Goal: Communication & Community: Answer question/provide support

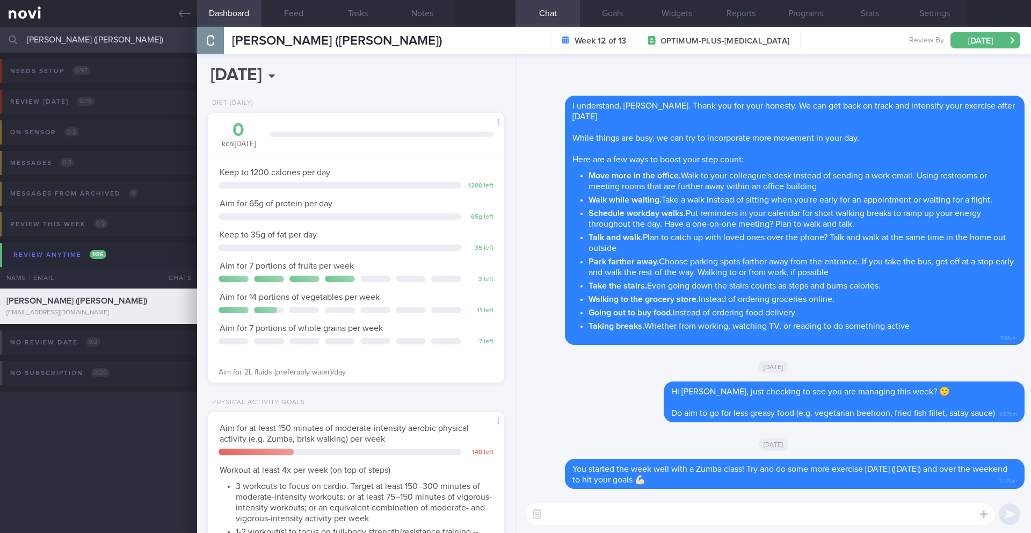
select select "8"
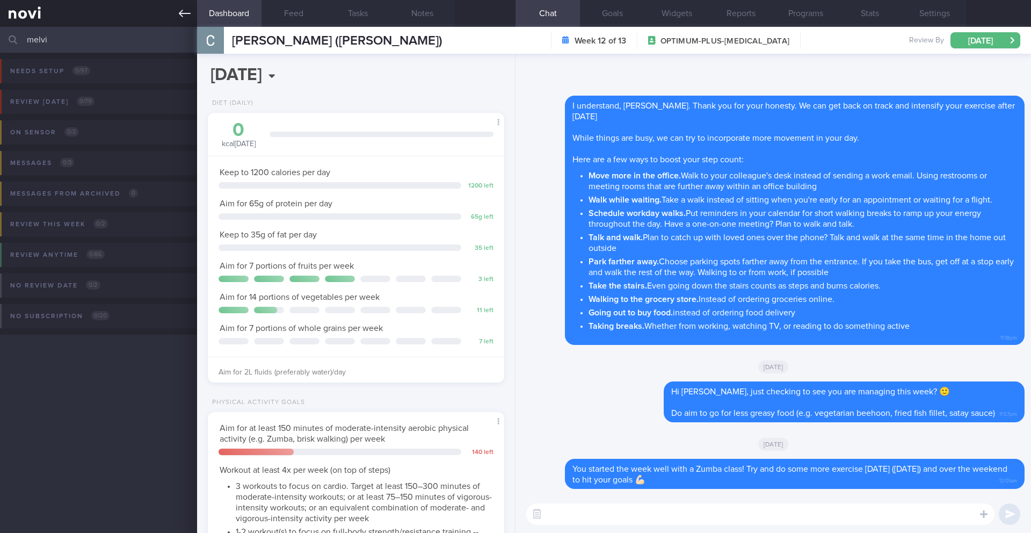
click at [186, 17] on icon at bounding box center [185, 14] width 12 height 12
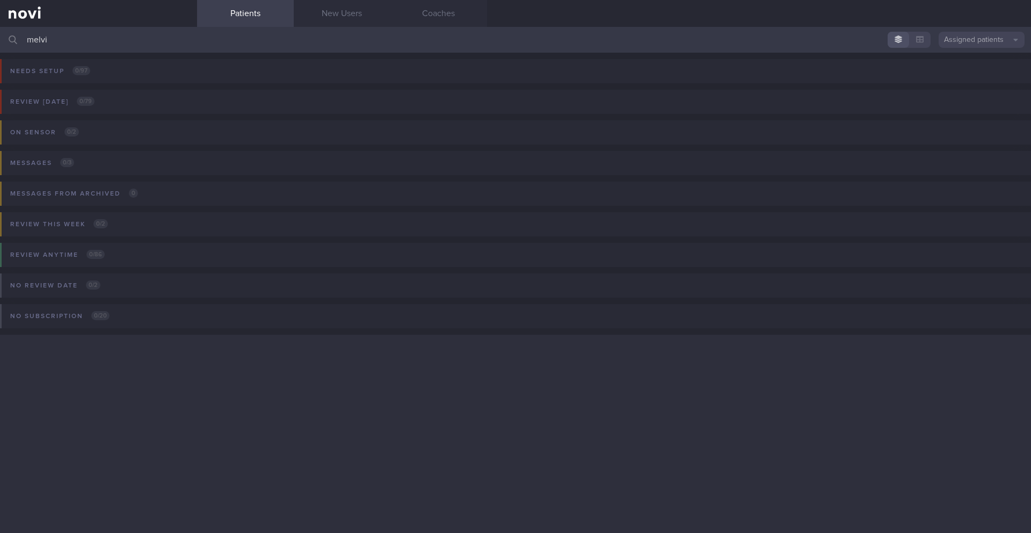
click at [990, 35] on button "Assigned patients" at bounding box center [982, 40] width 86 height 16
click at [981, 88] on button "Archived patients" at bounding box center [982, 90] width 86 height 16
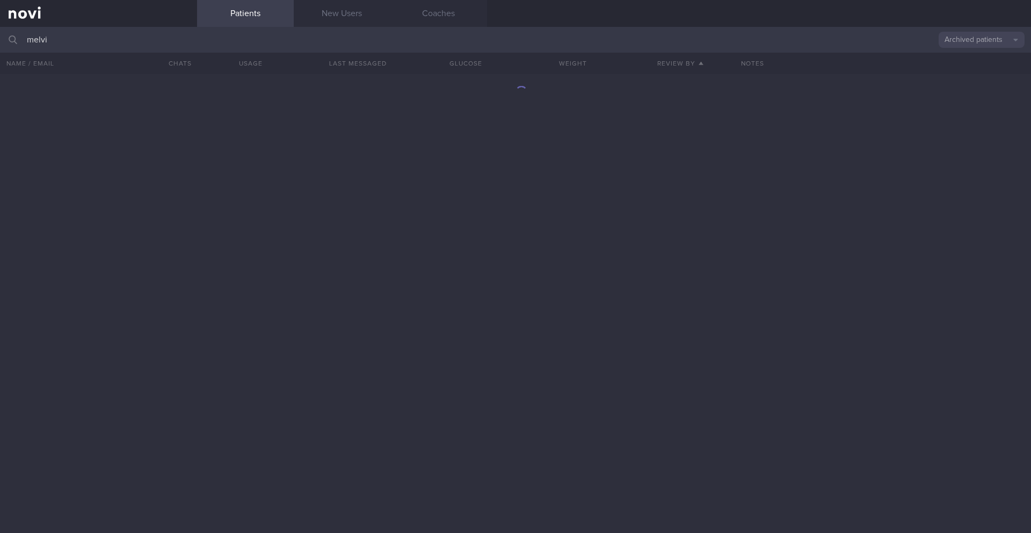
click at [144, 43] on input "melvi" at bounding box center [515, 40] width 1031 height 26
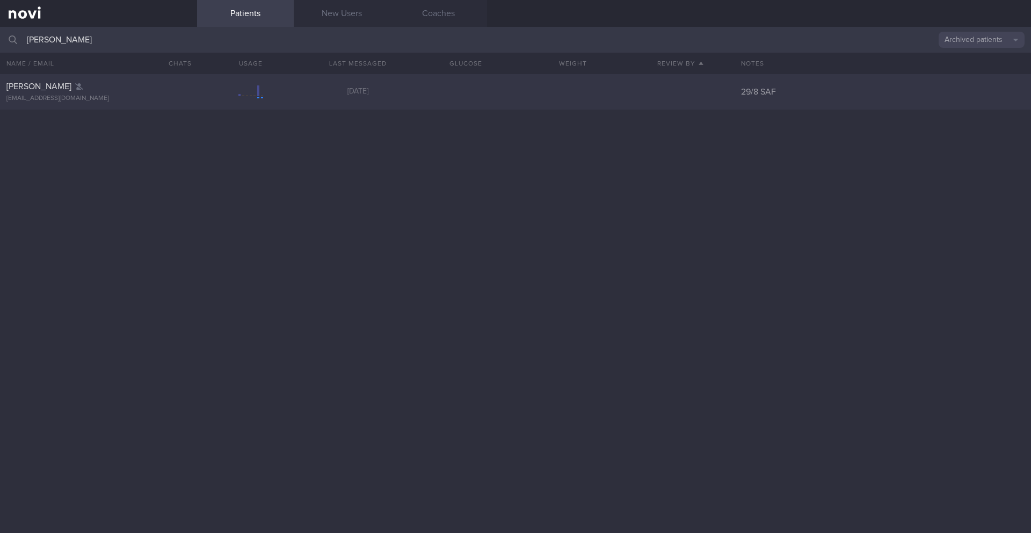
type input "[PERSON_NAME]"
click at [141, 98] on div "[EMAIL_ADDRESS][DOMAIN_NAME]" at bounding box center [98, 99] width 184 height 8
select select "8"
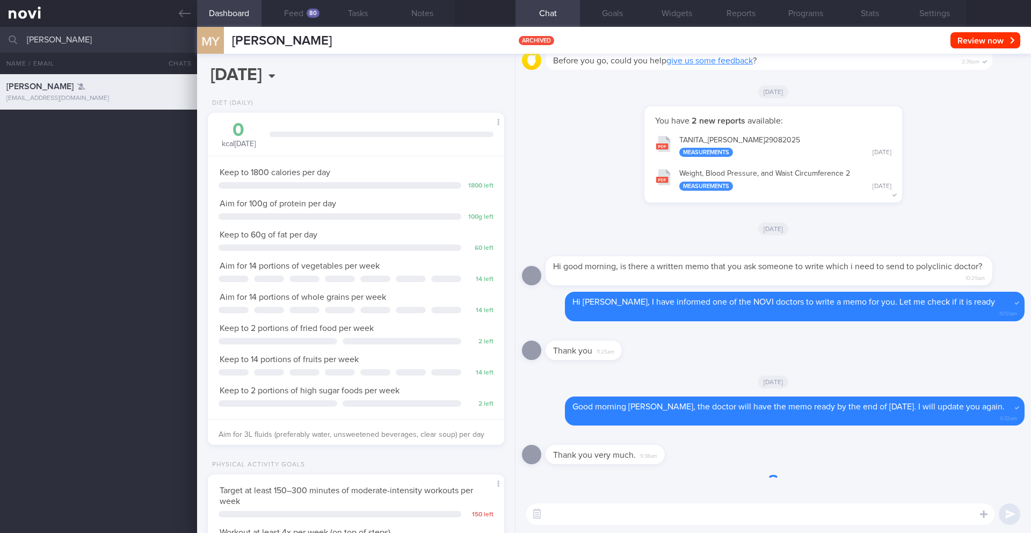
scroll to position [136, 274]
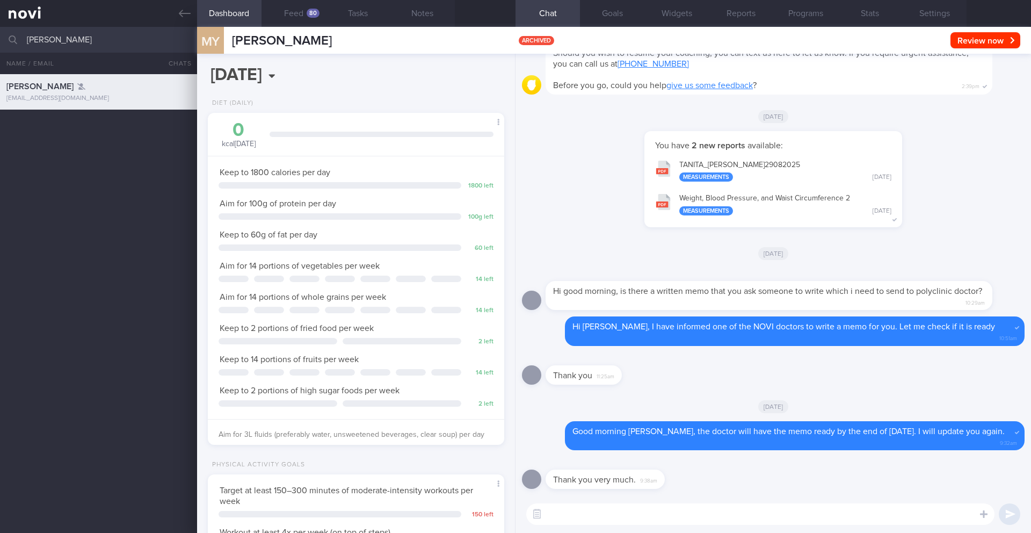
click at [136, 42] on input "[PERSON_NAME]" at bounding box center [515, 40] width 1031 height 26
drag, startPoint x: 136, startPoint y: 42, endPoint x: 27, endPoint y: 34, distance: 109.3
click at [27, 34] on input "[PERSON_NAME]" at bounding box center [515, 40] width 1031 height 26
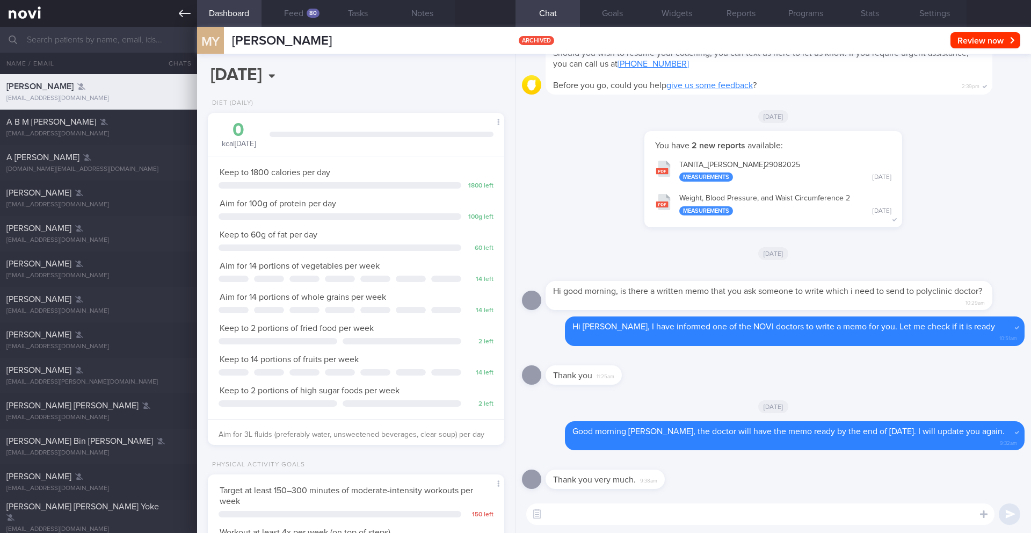
click at [179, 10] on icon at bounding box center [185, 14] width 12 height 12
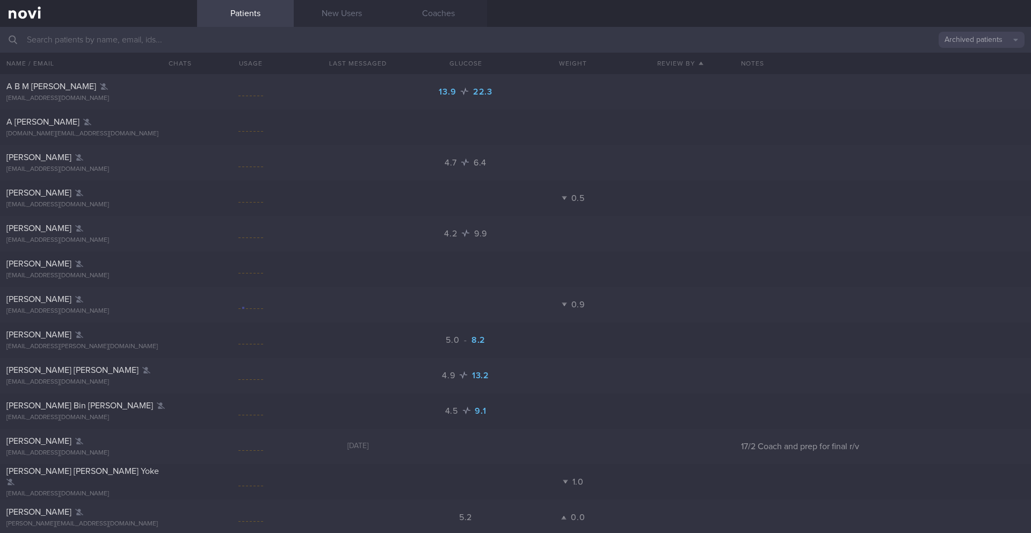
click at [941, 47] on button "Archived patients" at bounding box center [982, 40] width 86 height 16
click at [943, 61] on button "Assigned patients" at bounding box center [982, 58] width 86 height 16
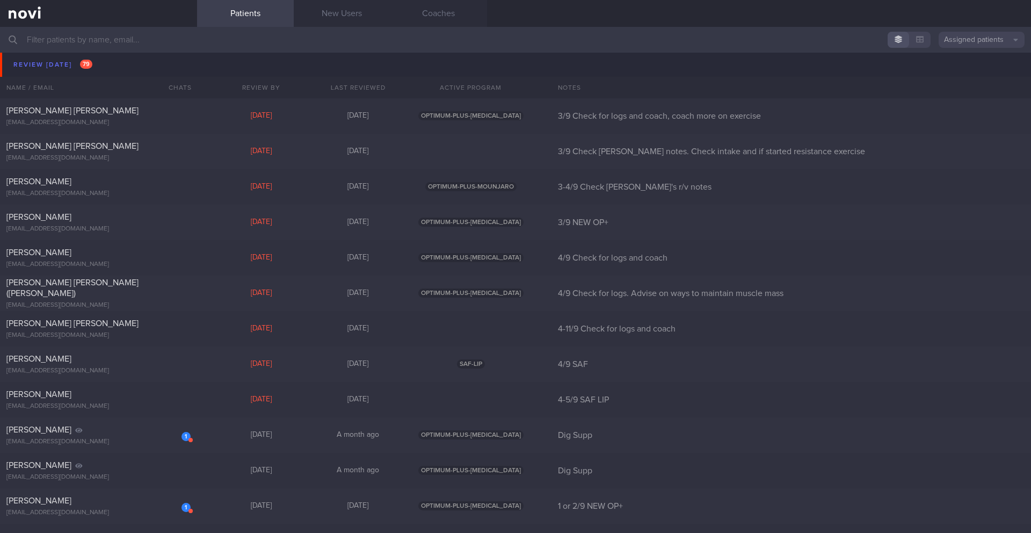
scroll to position [5810, 0]
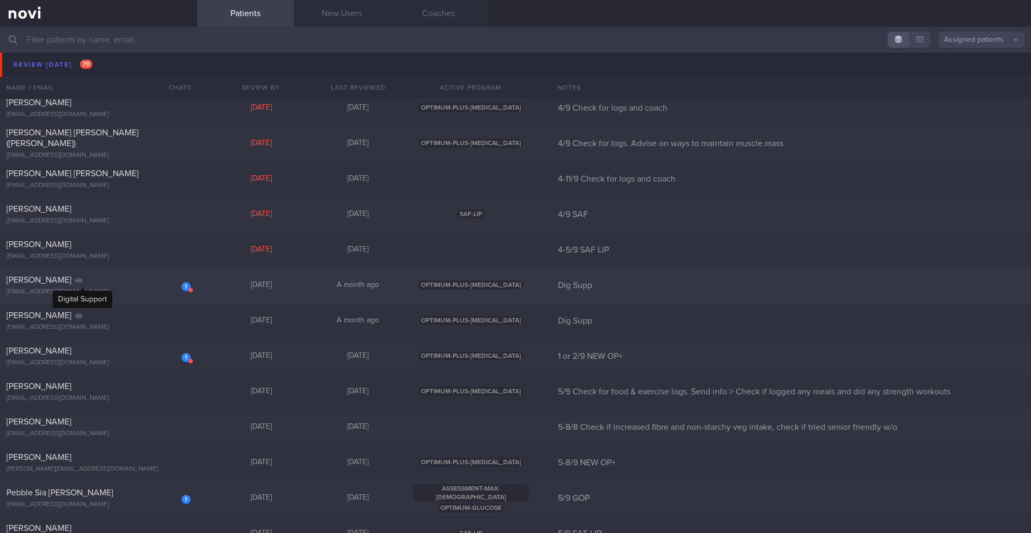
click at [79, 280] on icon at bounding box center [79, 280] width 8 height 6
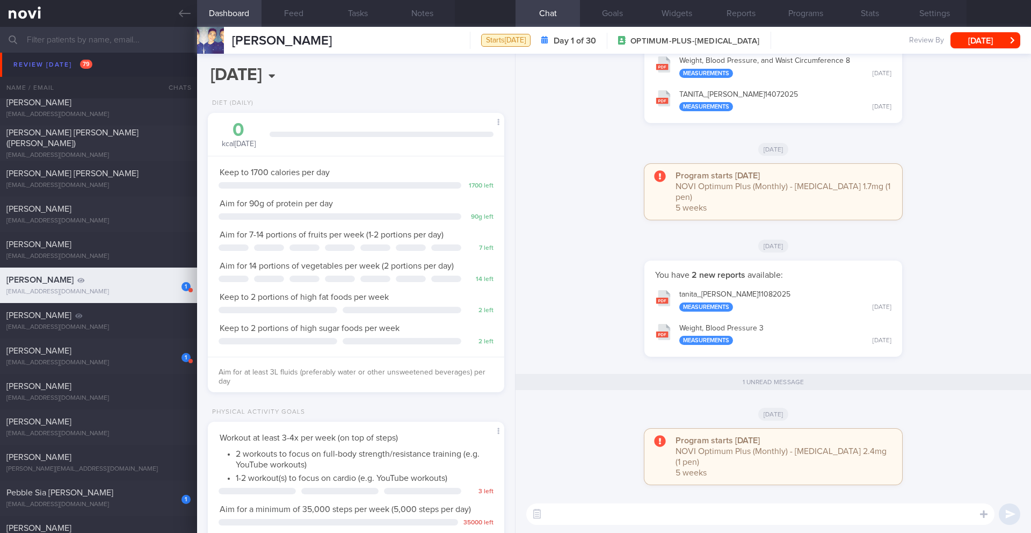
scroll to position [150, 270]
click at [990, 43] on button "[DATE]" at bounding box center [986, 40] width 70 height 16
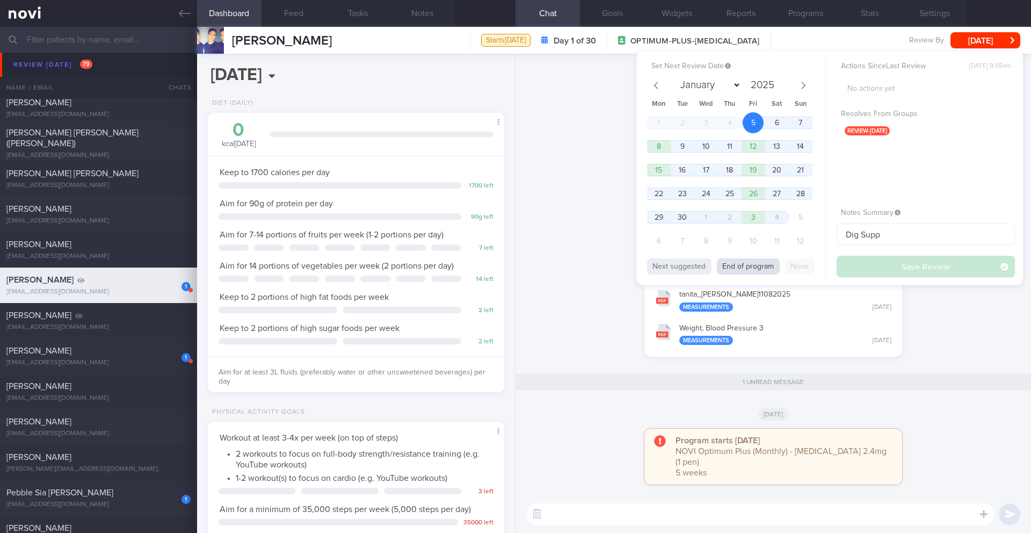
click at [754, 260] on button "End of program" at bounding box center [748, 266] width 63 height 16
select select "9"
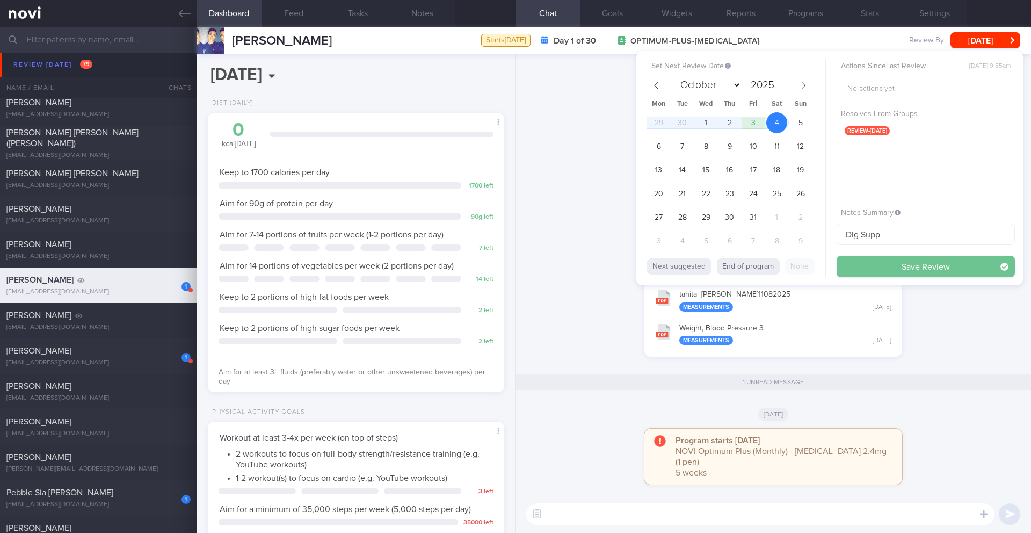
click at [906, 271] on button "Save Review" at bounding box center [926, 266] width 178 height 21
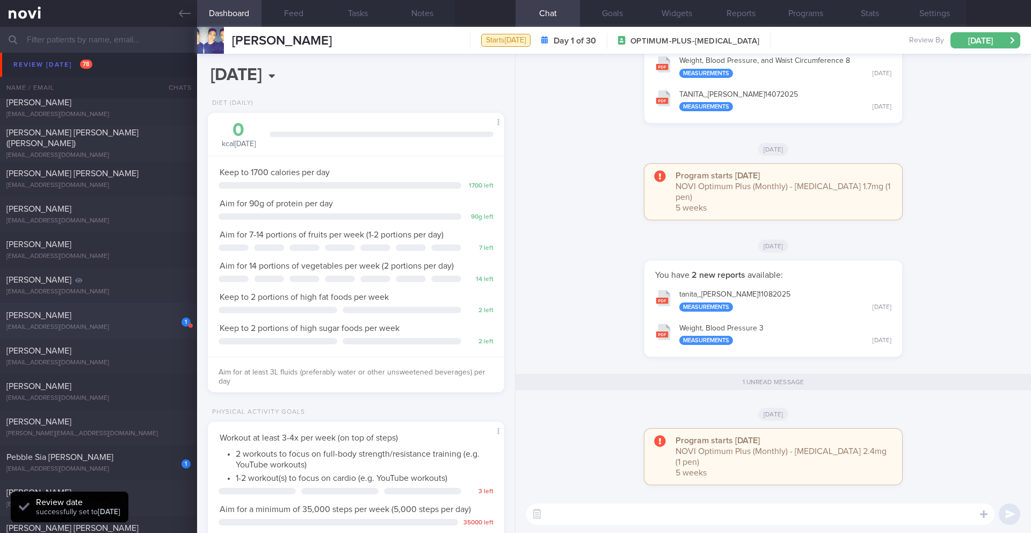
click at [70, 324] on div "[EMAIL_ADDRESS][DOMAIN_NAME]" at bounding box center [98, 327] width 184 height 8
type input "1 or 2/9 NEW OP+"
select select "8"
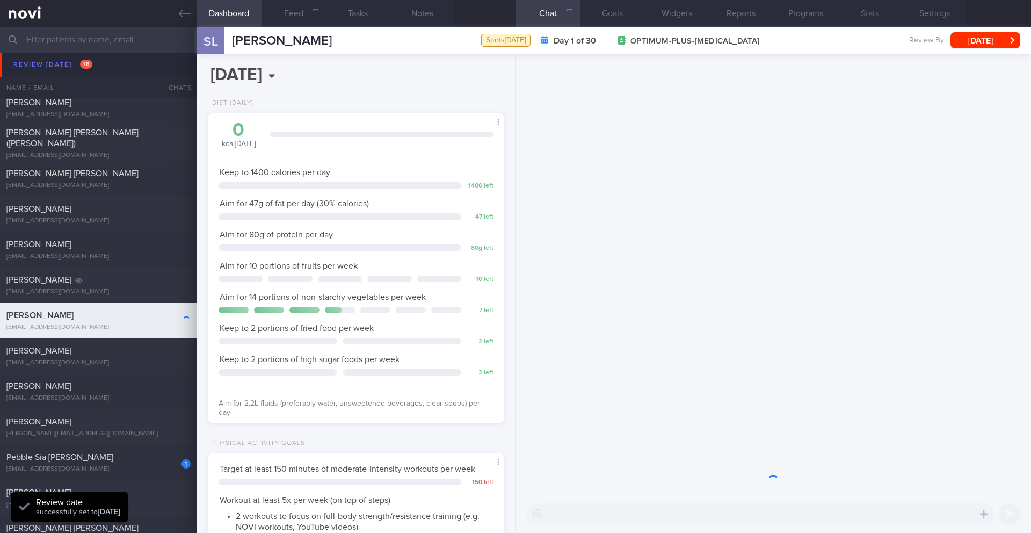
scroll to position [150, 270]
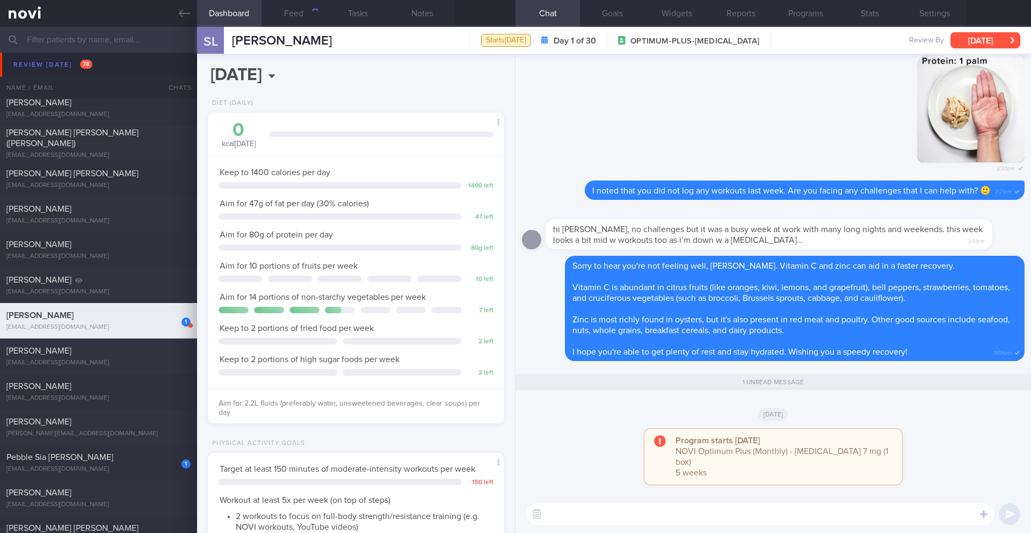
click at [981, 44] on button "[DATE]" at bounding box center [986, 40] width 70 height 16
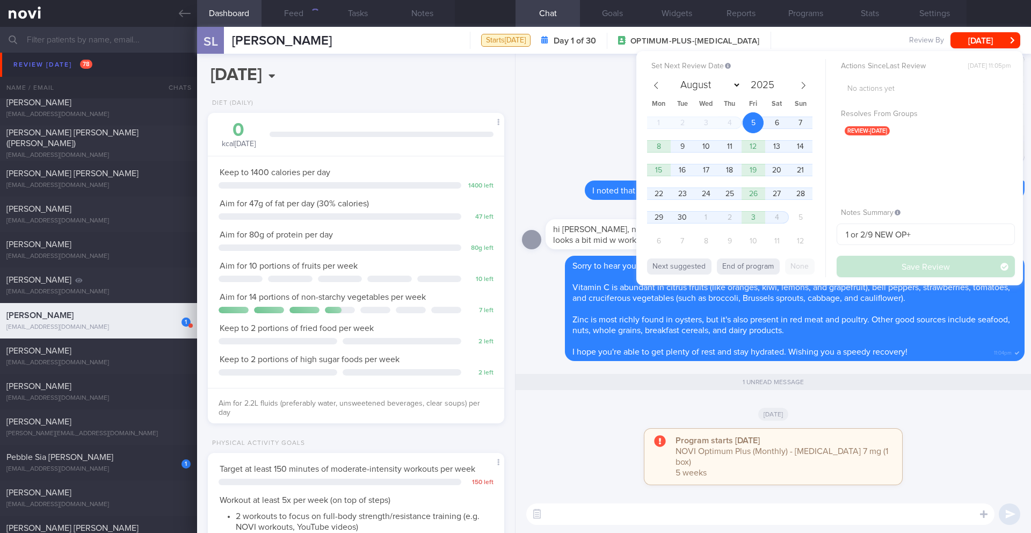
click at [572, 119] on div "Delete 2:20pm" at bounding box center [773, 118] width 503 height 126
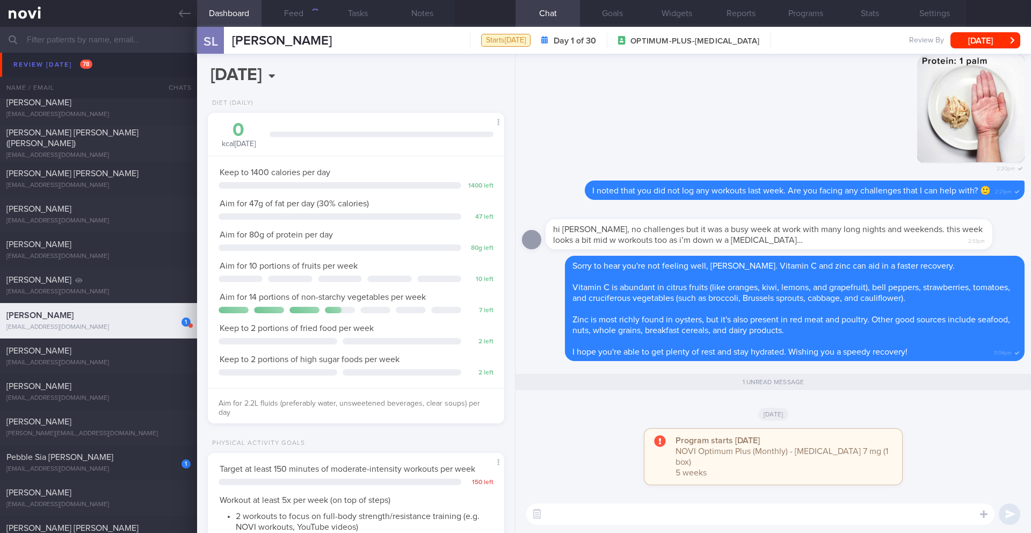
click at [604, 505] on textarea at bounding box center [760, 513] width 468 height 21
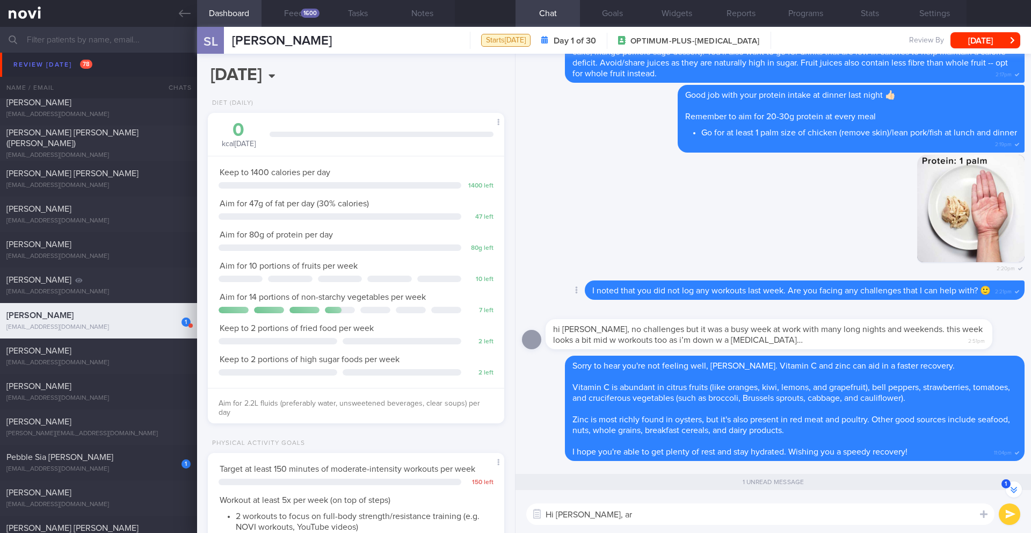
scroll to position [-226, 0]
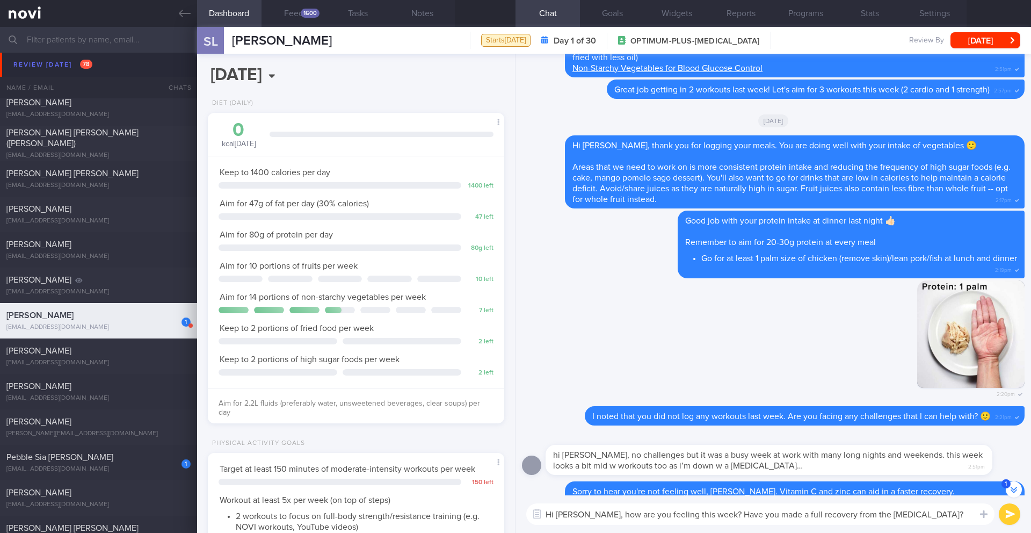
click at [705, 513] on textarea "Hi [PERSON_NAME], how are you feeling this week? Have you made a full recovery …" at bounding box center [760, 513] width 468 height 21
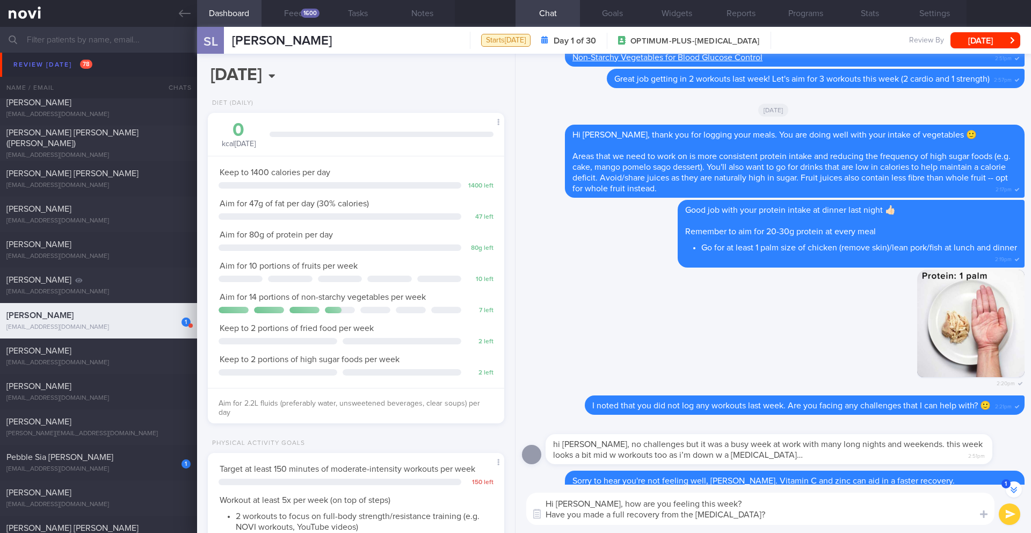
scroll to position [-247, 0]
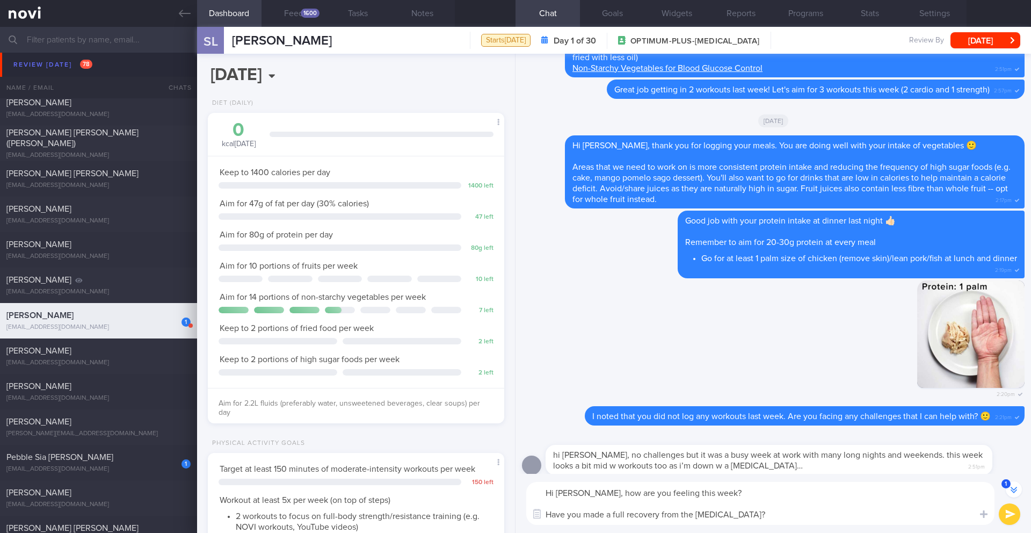
click at [773, 494] on textarea "Hi [PERSON_NAME], how are you feeling this week? Have you made a full recovery …" at bounding box center [760, 503] width 468 height 43
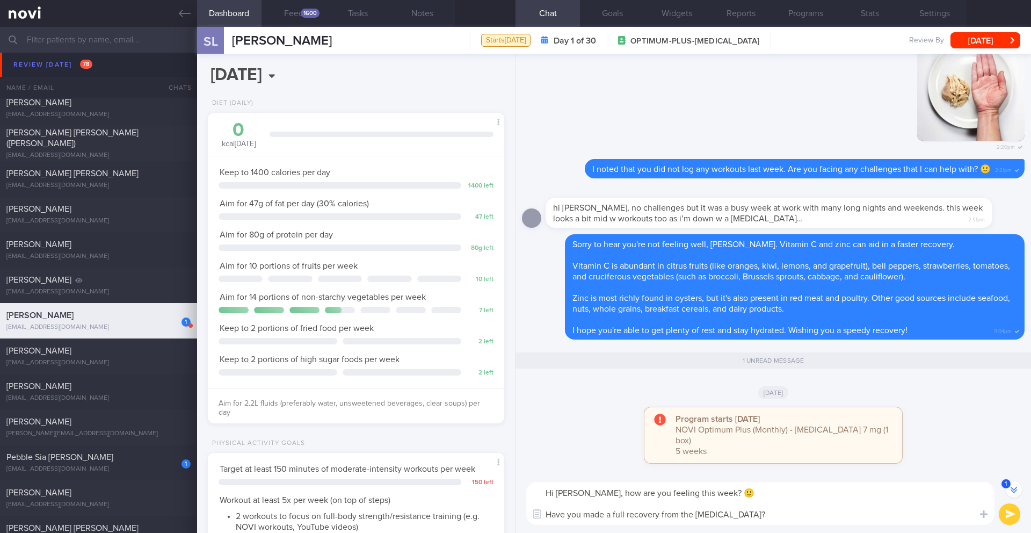
scroll to position [1, 0]
type textarea "Hi [PERSON_NAME], how are you feeling this week? 🙂 Have you made a full recover…"
click at [1010, 517] on button "submit" at bounding box center [1009, 513] width 21 height 21
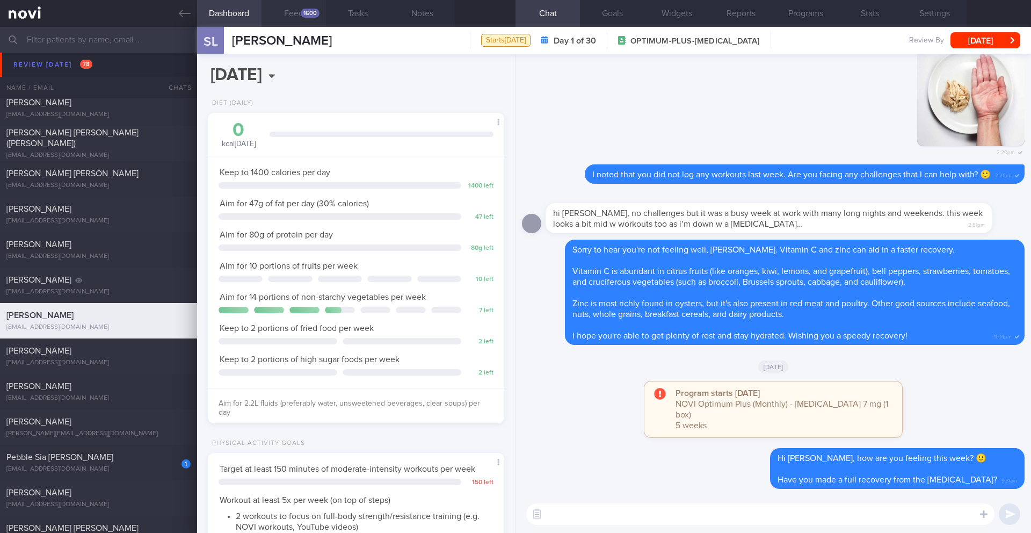
click at [300, 21] on button "Feed 1600" at bounding box center [294, 13] width 64 height 27
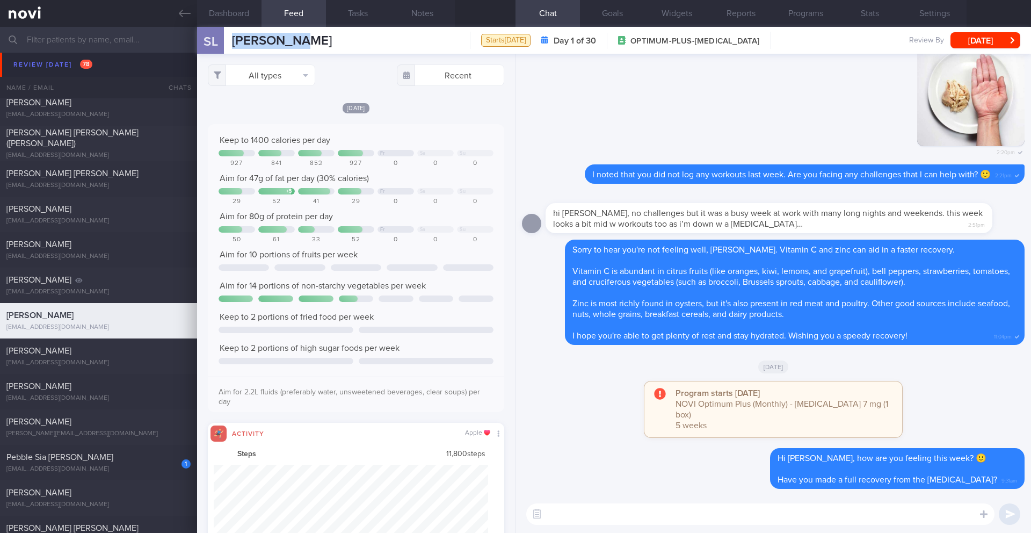
drag, startPoint x: 278, startPoint y: 43, endPoint x: 215, endPoint y: 43, distance: 62.8
click at [215, 43] on div "SL [PERSON_NAME] [PERSON_NAME] [EMAIL_ADDRESS][DOMAIN_NAME] Starts [DATE] Day 1…" at bounding box center [614, 40] width 834 height 27
copy div "[PERSON_NAME]"
click at [416, 13] on button "Notes" at bounding box center [422, 13] width 64 height 27
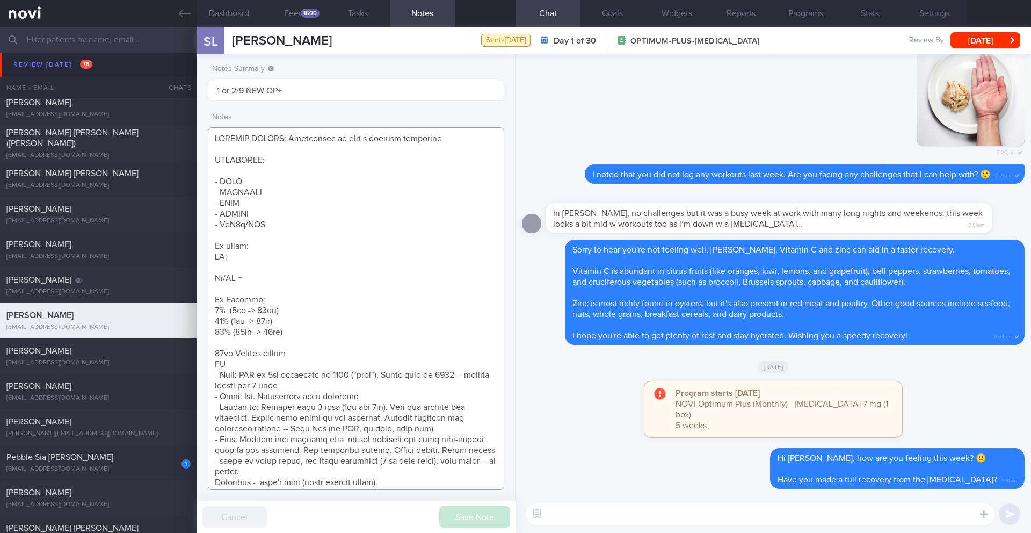
click at [277, 174] on textarea at bounding box center [356, 308] width 296 height 363
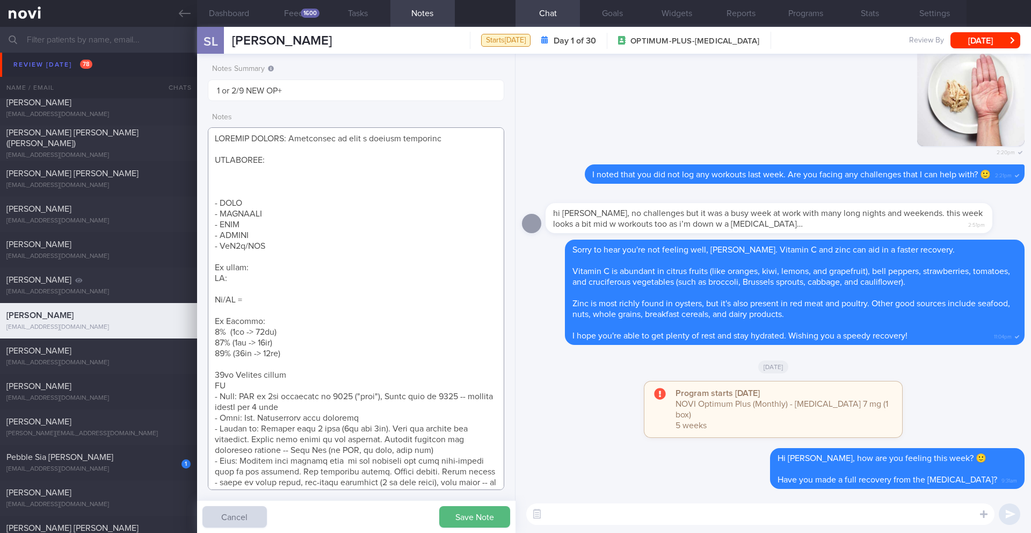
click at [256, 182] on textarea at bounding box center [356, 308] width 296 height 363
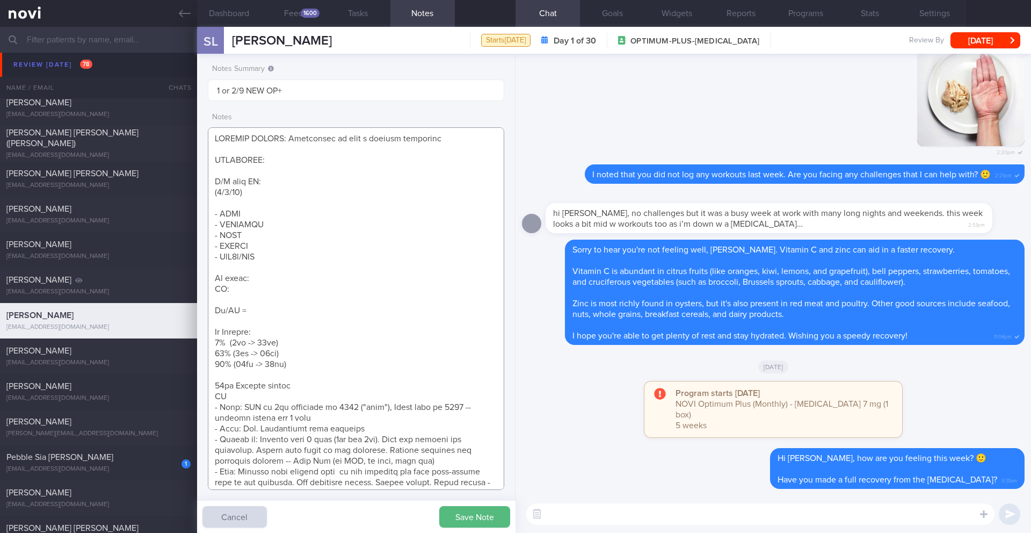
paste textarea "Tolerated [MEDICAL_DATA] 3mg Nil s/e reported Effects on appetite and satiety s…"
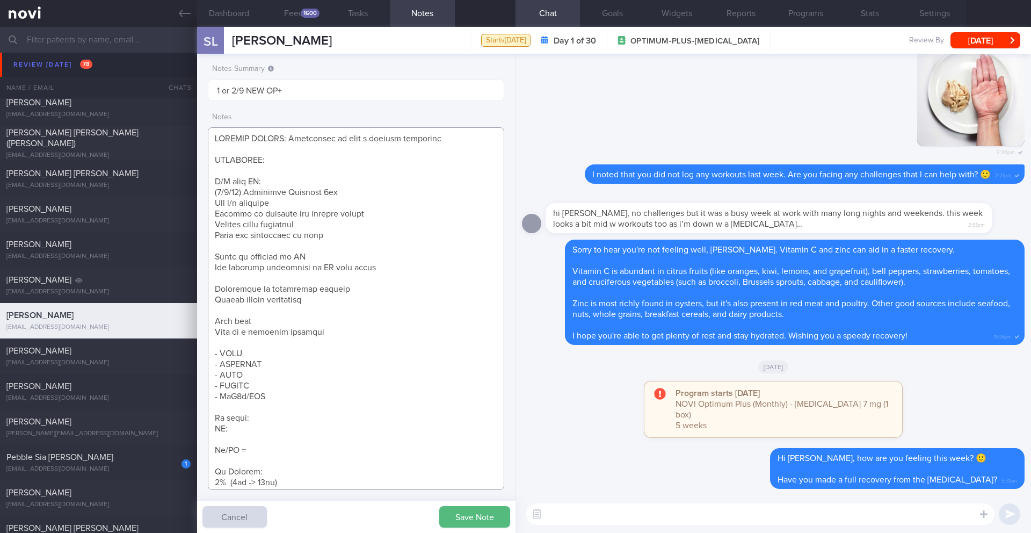
drag, startPoint x: 266, startPoint y: 201, endPoint x: 207, endPoint y: 201, distance: 59.1
click at [208, 201] on textarea at bounding box center [356, 308] width 296 height 363
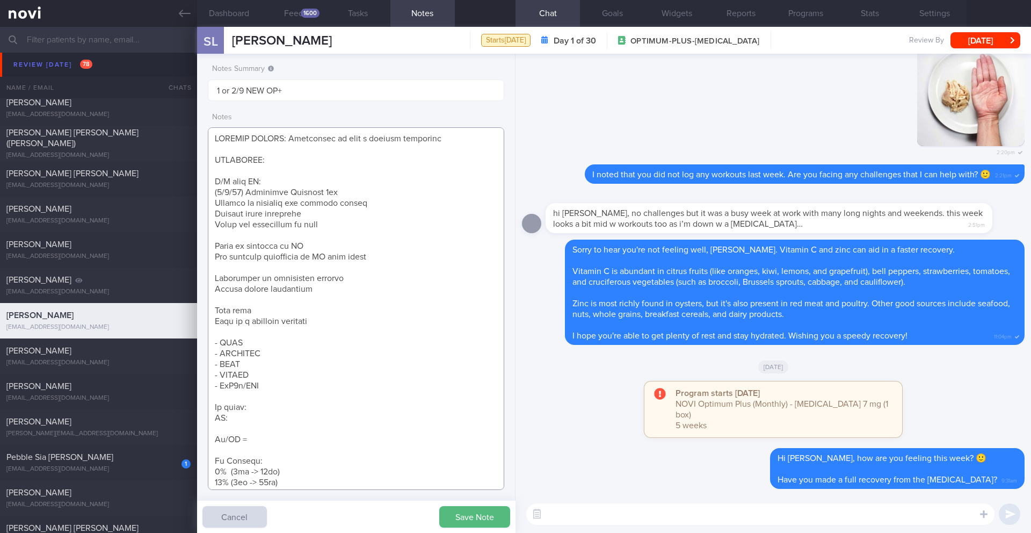
drag, startPoint x: 324, startPoint y: 213, endPoint x: 208, endPoint y: 216, distance: 115.5
click at [208, 216] on textarea at bounding box center [356, 308] width 296 height 363
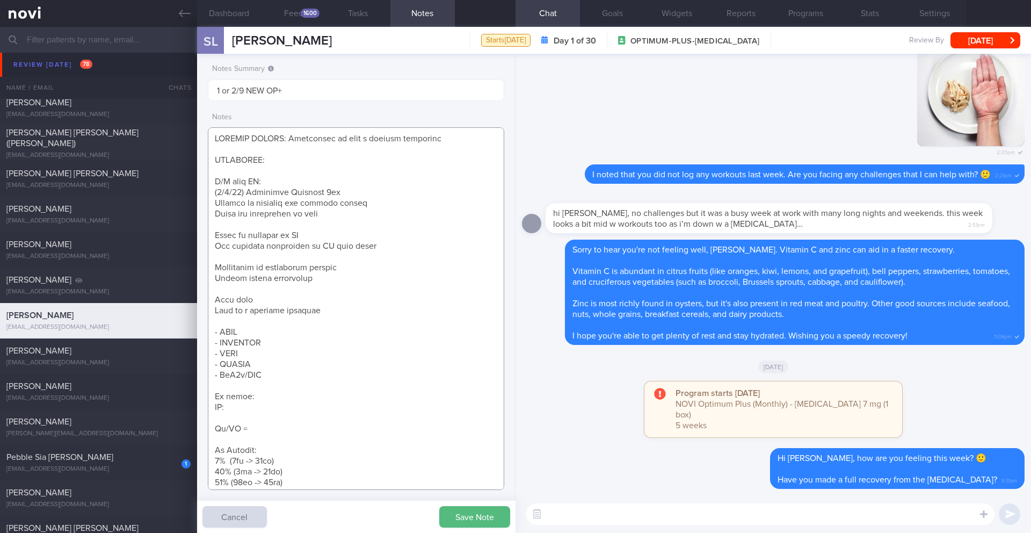
click at [238, 221] on textarea at bounding box center [356, 308] width 296 height 363
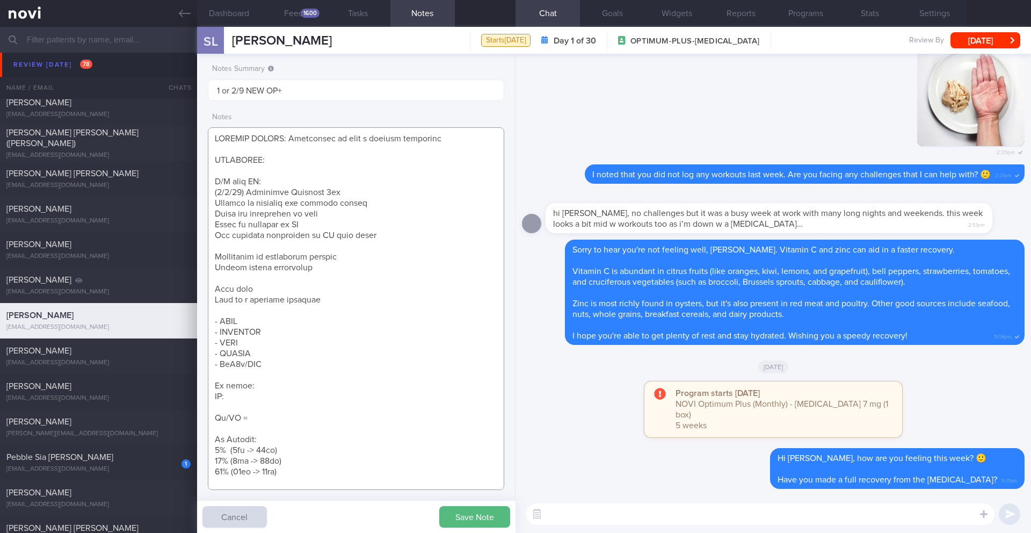
click at [234, 241] on textarea at bounding box center [356, 308] width 296 height 363
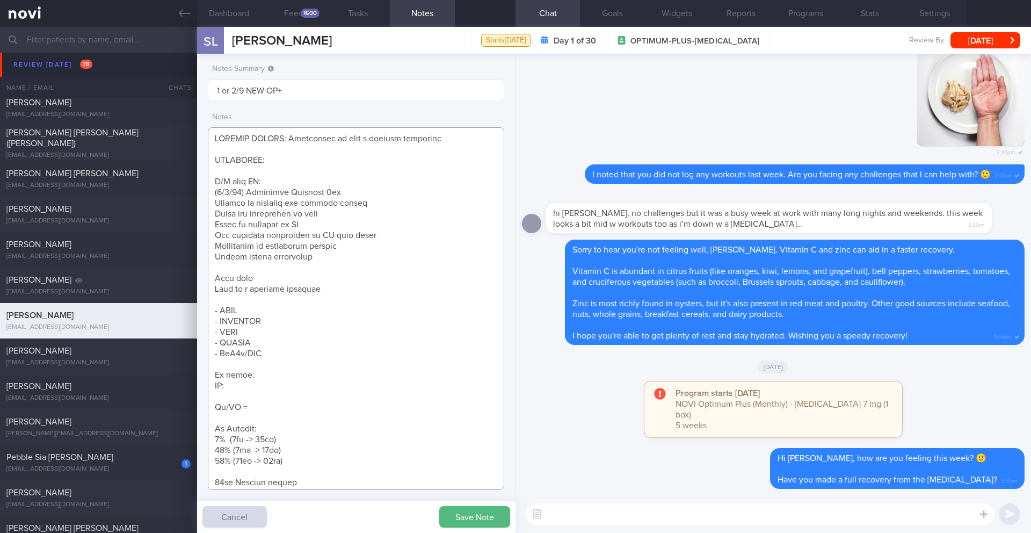
click at [222, 265] on textarea at bounding box center [356, 308] width 296 height 363
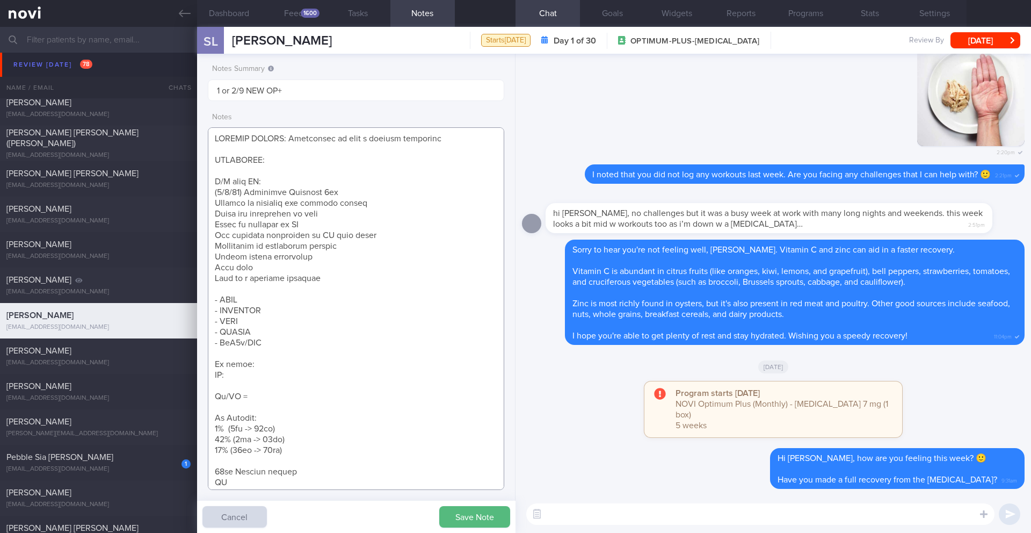
click at [325, 285] on textarea at bounding box center [356, 308] width 296 height 363
click at [329, 281] on textarea at bounding box center [356, 308] width 296 height 363
paste textarea "[MEDICAL_DATA] 7mg OM"
click at [323, 373] on textarea at bounding box center [356, 308] width 296 height 363
click at [321, 378] on textarea at bounding box center [356, 308] width 296 height 363
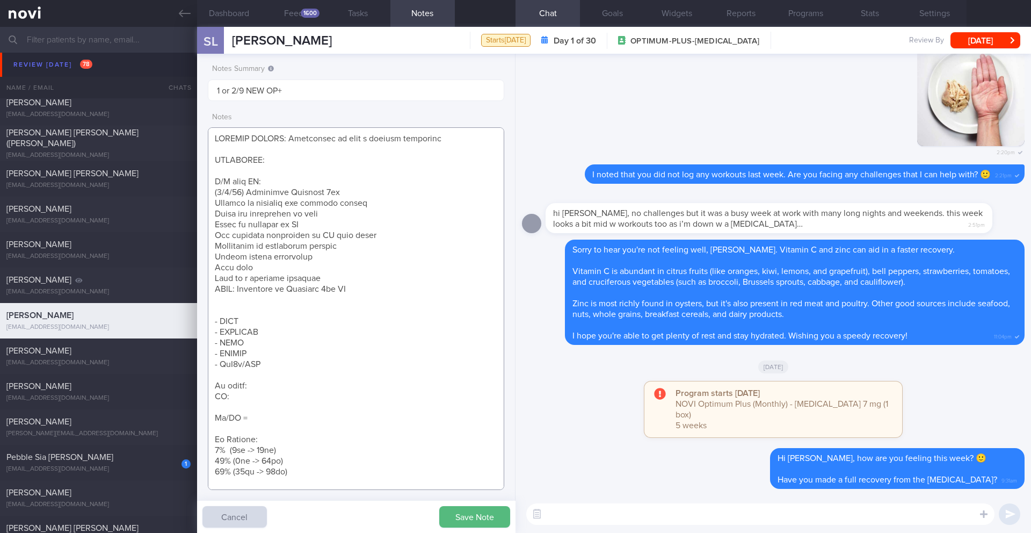
click at [276, 387] on textarea at bounding box center [356, 308] width 296 height 363
paste textarea "72kg -->70.8kg"
drag, startPoint x: 258, startPoint y: 416, endPoint x: 213, endPoint y: 398, distance: 48.5
click at [213, 398] on textarea at bounding box center [356, 308] width 296 height 363
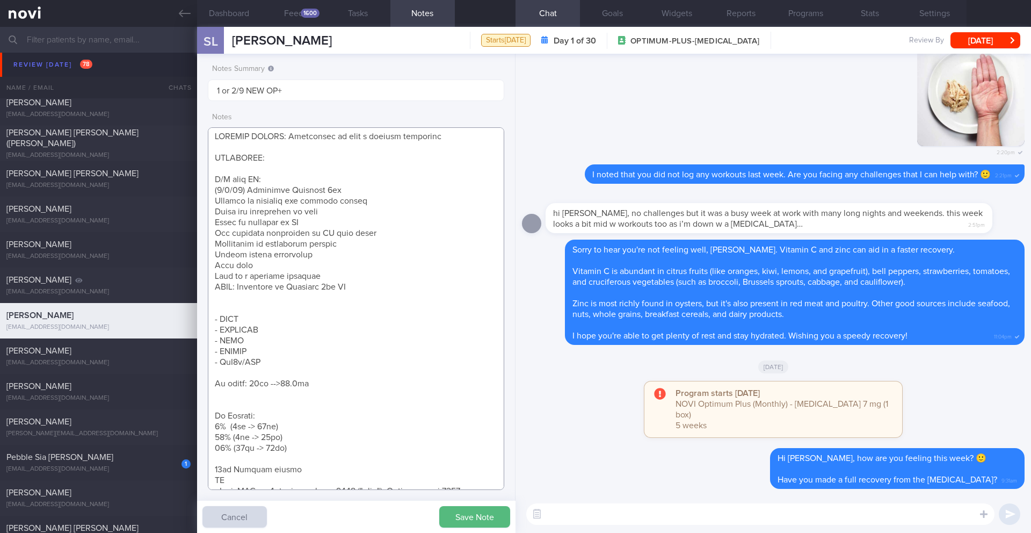
drag, startPoint x: 269, startPoint y: 360, endPoint x: 213, endPoint y: 314, distance: 72.1
click at [213, 314] on textarea at bounding box center [356, 308] width 296 height 363
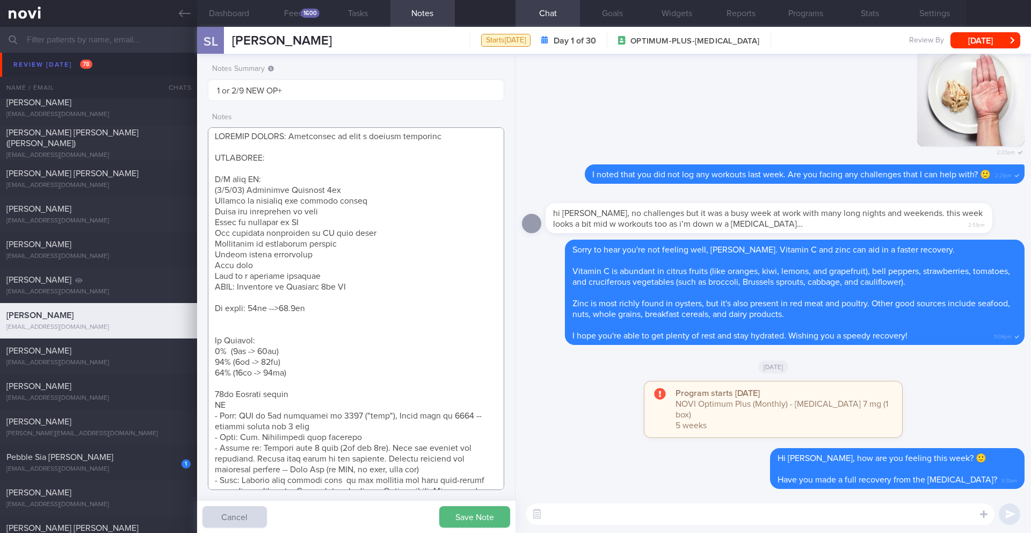
click at [221, 324] on textarea at bounding box center [356, 308] width 296 height 363
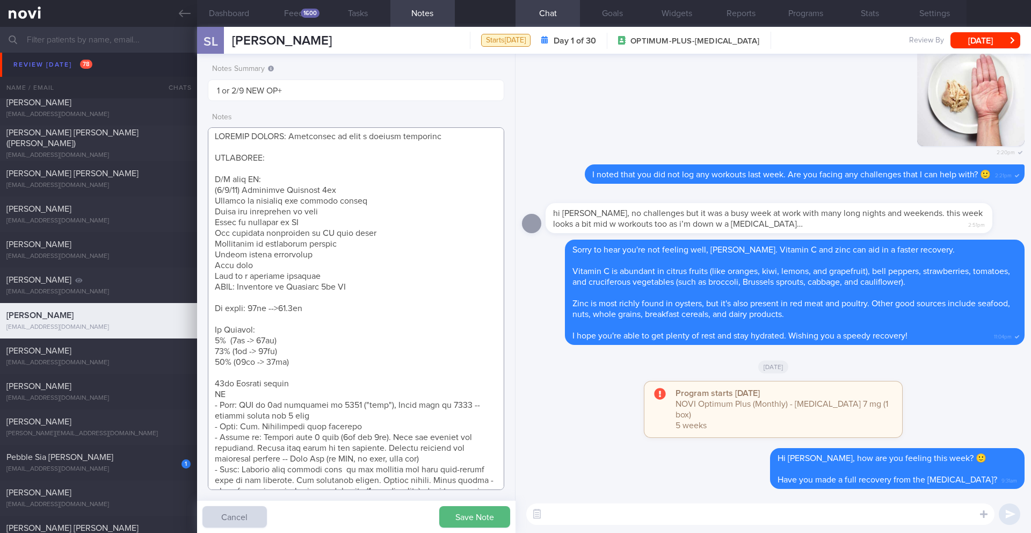
click at [286, 309] on textarea at bounding box center [356, 308] width 296 height 363
drag, startPoint x: 283, startPoint y: 309, endPoint x: 290, endPoint y: 303, distance: 8.4
click at [283, 309] on textarea at bounding box center [356, 308] width 296 height 363
click at [250, 308] on textarea at bounding box center [356, 308] width 296 height 363
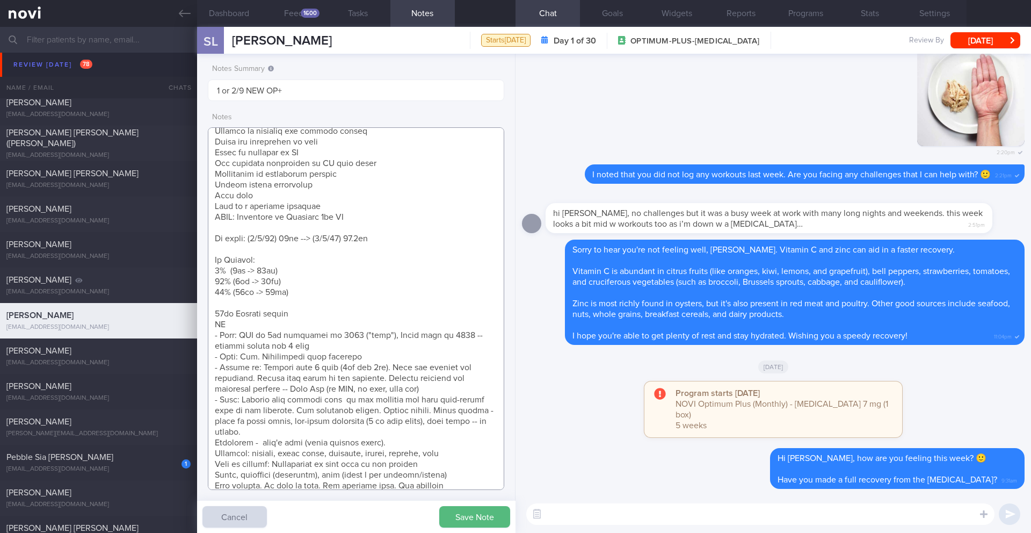
scroll to position [90, 0]
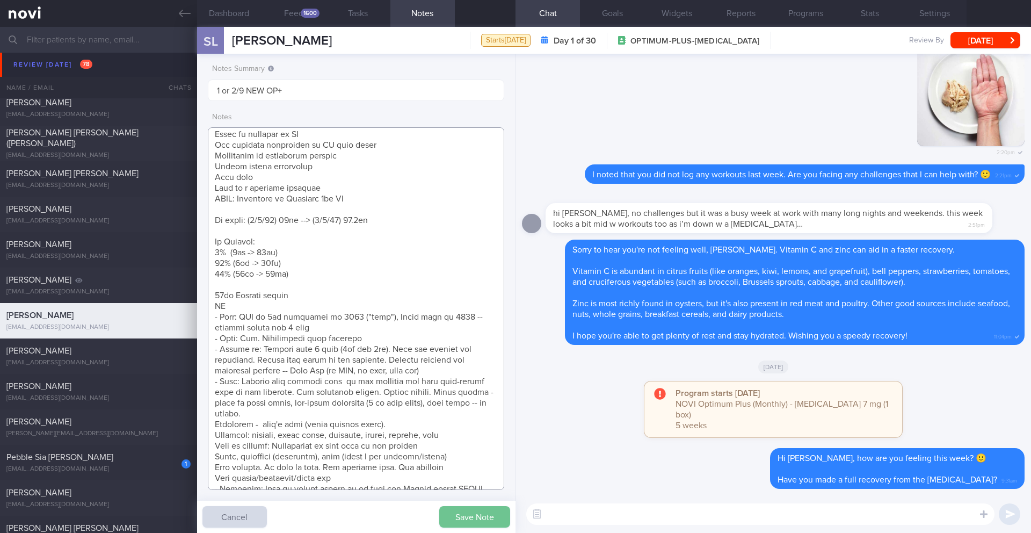
type textarea "SUPPORT NEEDED: Motivation to have a healthy lifestyle CHALLENGE: R/V with JJ: …"
click at [450, 510] on button "Save Note" at bounding box center [474, 516] width 71 height 21
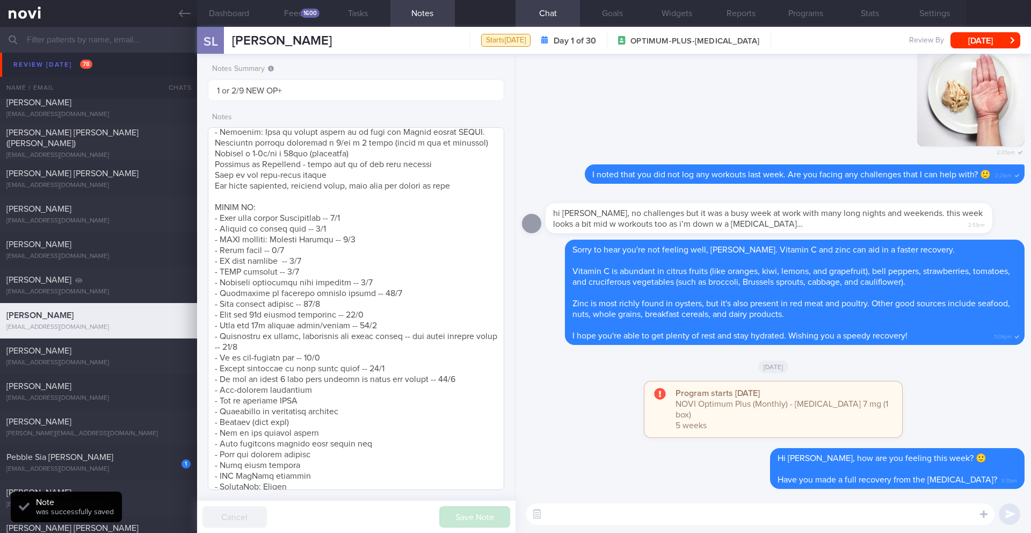
scroll to position [487, 0]
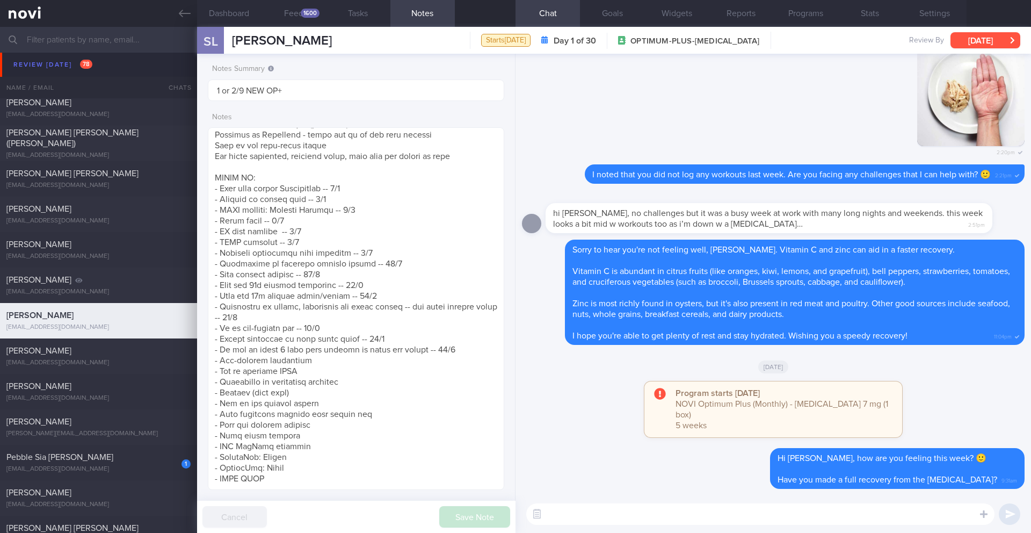
click at [965, 39] on button "[DATE]" at bounding box center [986, 40] width 70 height 16
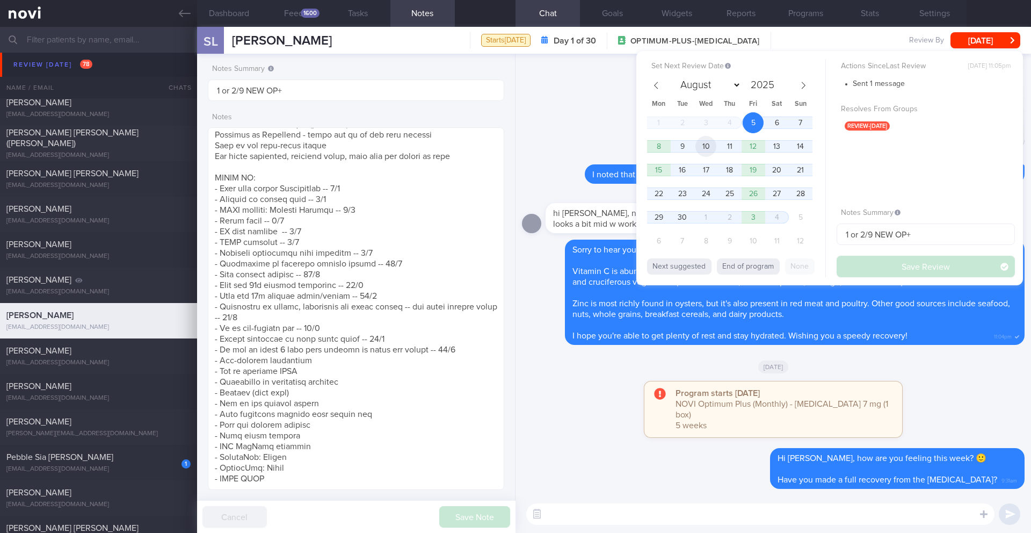
click at [697, 149] on span "10" at bounding box center [706, 146] width 21 height 21
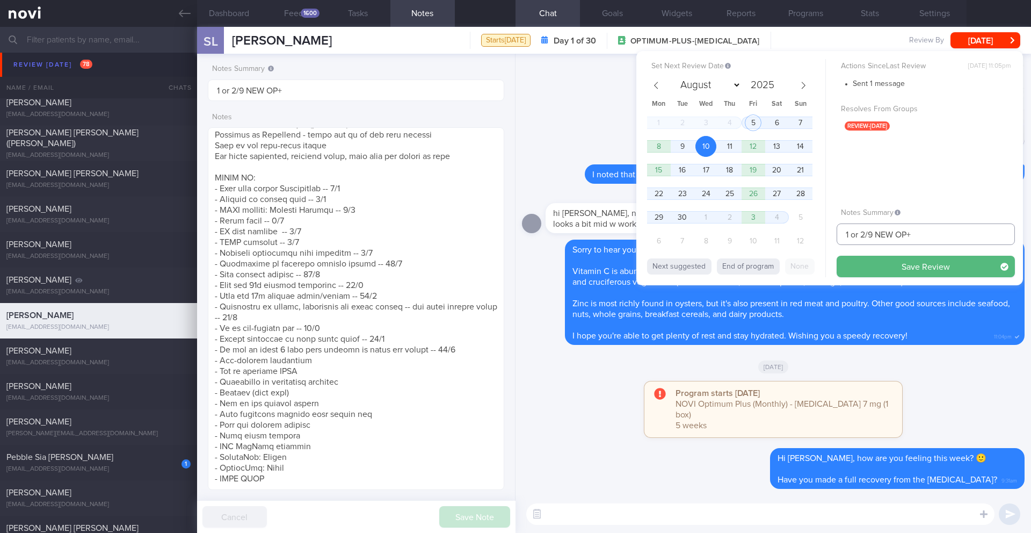
drag, startPoint x: 868, startPoint y: 233, endPoint x: 834, endPoint y: 235, distance: 34.4
click at [834, 235] on div "Set Next Review Date [DATE] August September October November [DATE] Mon Tue We…" at bounding box center [830, 168] width 387 height 234
drag, startPoint x: 908, startPoint y: 232, endPoint x: 874, endPoint y: 236, distance: 34.0
click at [874, 236] on input "10-12/9 NEW OP+" at bounding box center [926, 233] width 178 height 21
type input "10-12/9 Check for logs and coach"
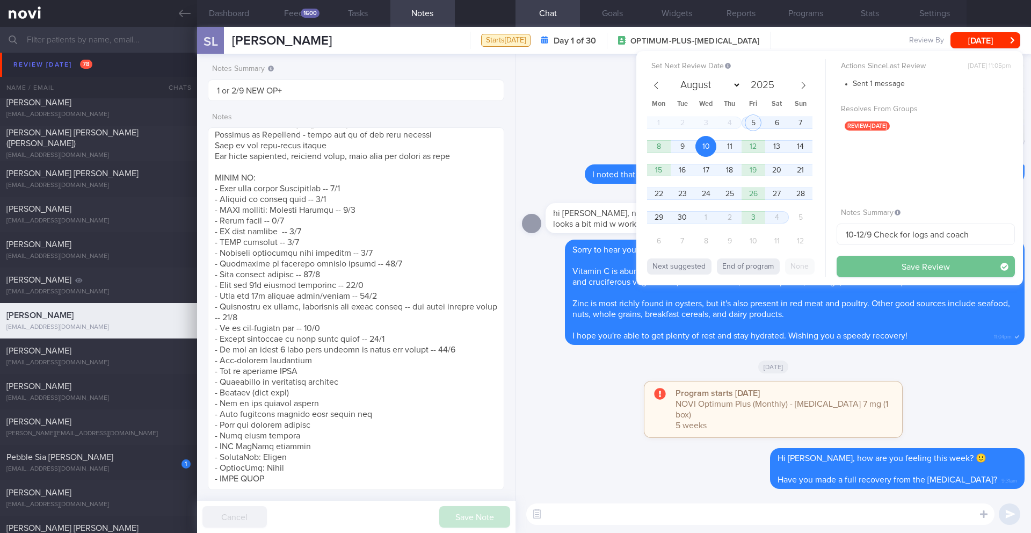
click at [909, 269] on button "Save Review" at bounding box center [926, 266] width 178 height 21
type input "10-12/9 Check for logs and coach"
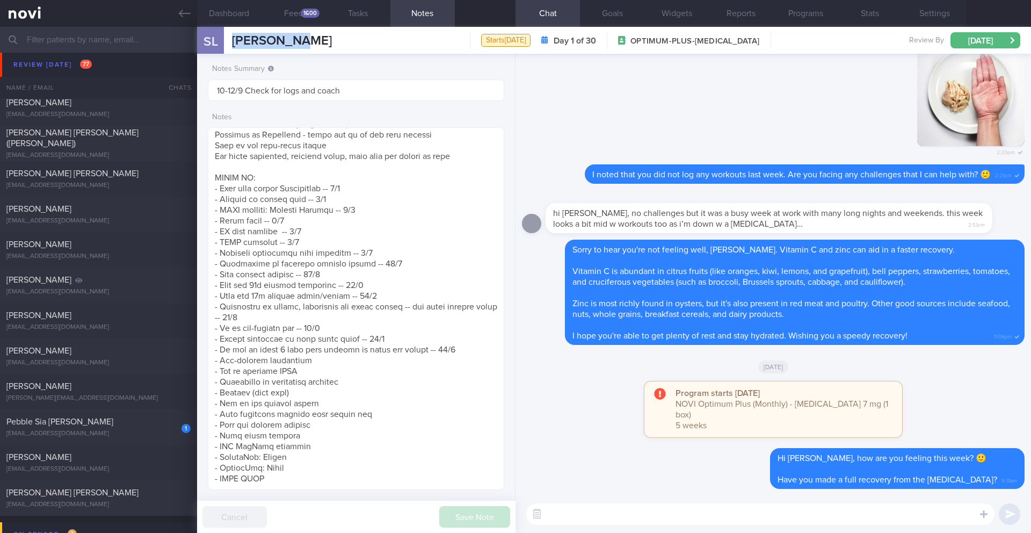
drag, startPoint x: 285, startPoint y: 44, endPoint x: 228, endPoint y: 44, distance: 57.5
click at [228, 44] on div "SL [PERSON_NAME] [PERSON_NAME] [EMAIL_ADDRESS][DOMAIN_NAME] Starts [DATE] Day 1…" at bounding box center [614, 40] width 834 height 27
copy span "[PERSON_NAME]"
click at [814, 18] on button "Programs" at bounding box center [805, 13] width 64 height 27
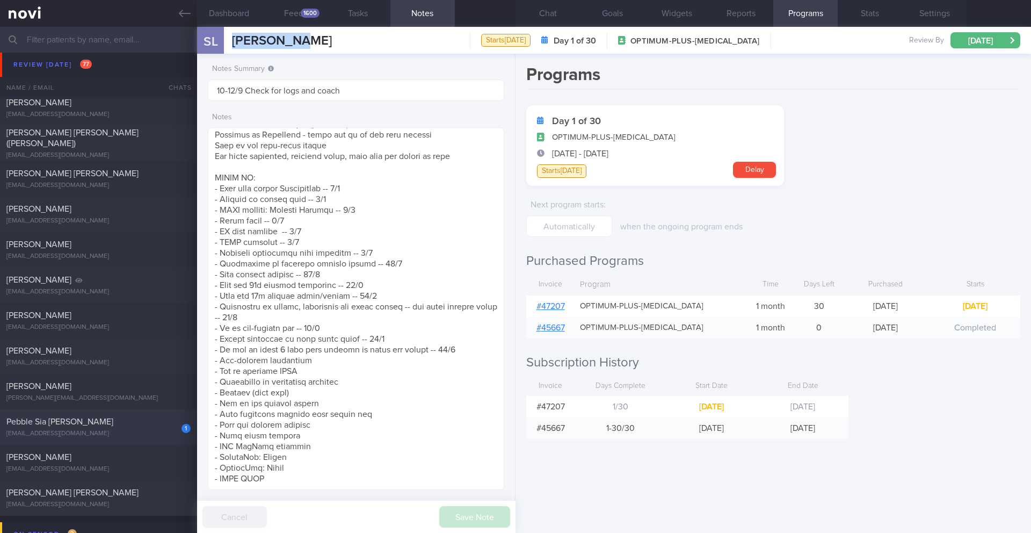
click at [158, 421] on div "Pebble Sia [PERSON_NAME]" at bounding box center [97, 421] width 182 height 11
type input "5/9 GOP"
type textarea "[DEMOGRAPHIC_DATA] [DEMOGRAPHIC_DATA] [DEMOGRAPHIC_DATA] Lawyer Comorbidities B…"
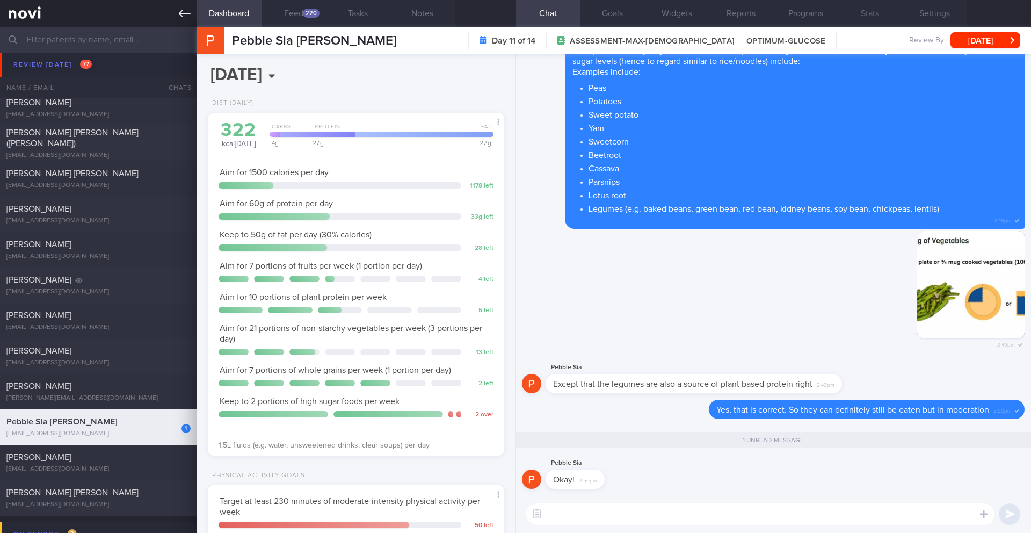
scroll to position [136, 274]
click at [74, 44] on input "text" at bounding box center [515, 40] width 1031 height 26
click at [971, 46] on button "[DATE]" at bounding box center [986, 40] width 70 height 16
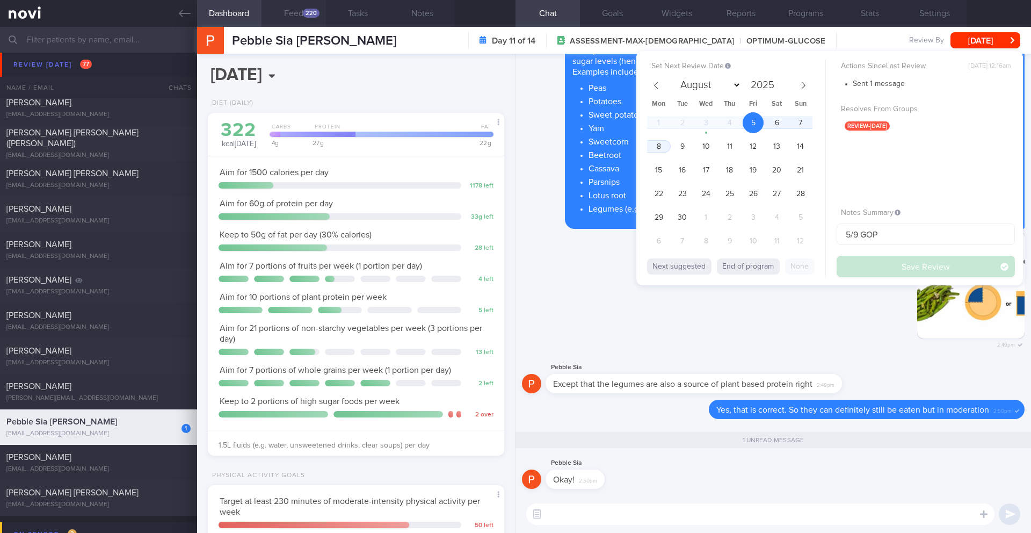
click at [297, 9] on button "Feed 220" at bounding box center [294, 13] width 64 height 27
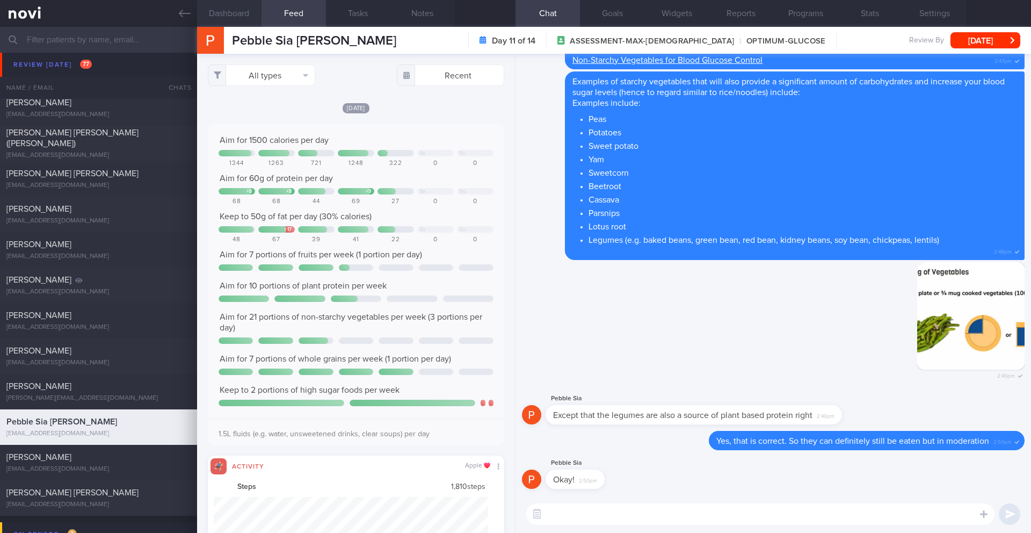
click at [214, 4] on button "Dashboard" at bounding box center [229, 13] width 64 height 27
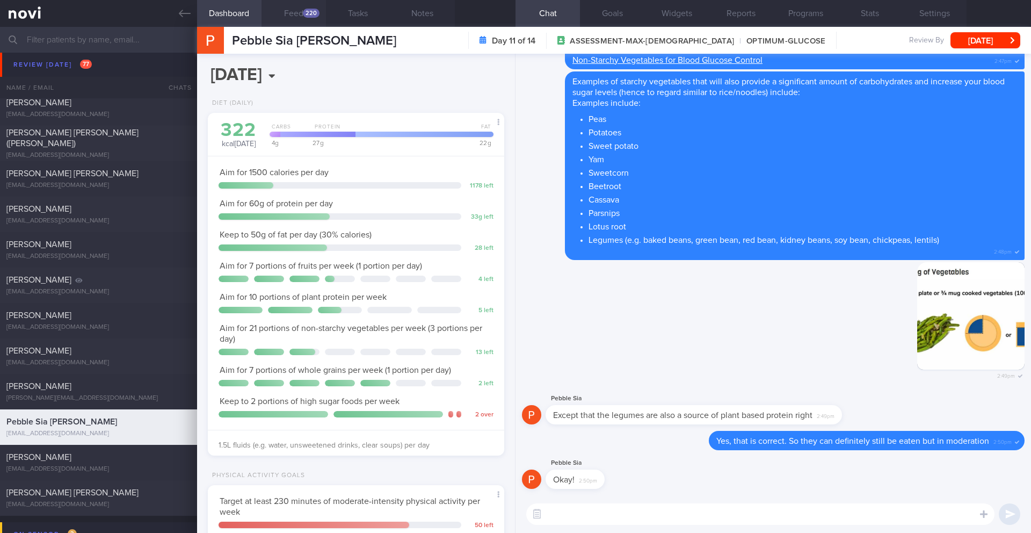
click at [306, 16] on div "220" at bounding box center [311, 13] width 17 height 9
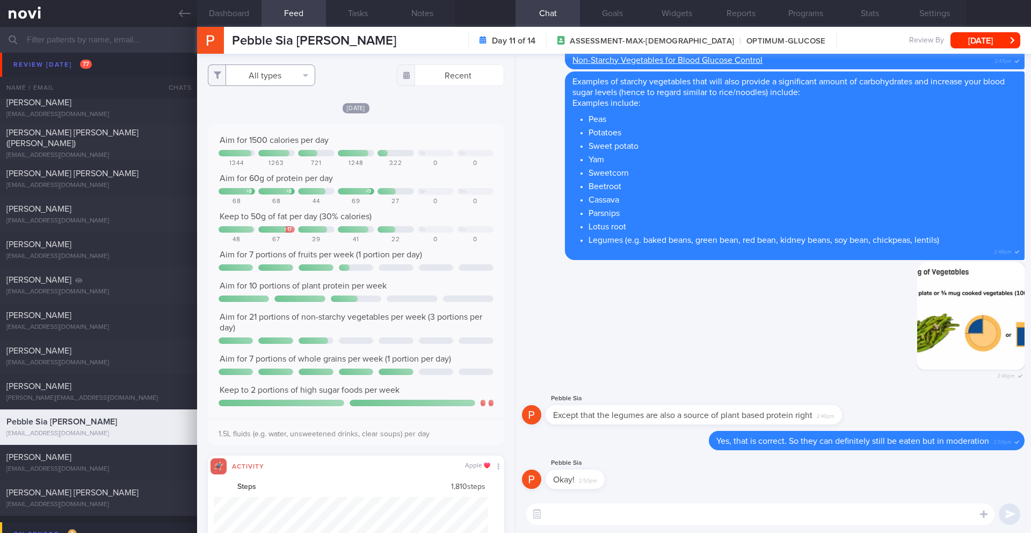
click at [288, 73] on button "All types" at bounding box center [261, 74] width 107 height 21
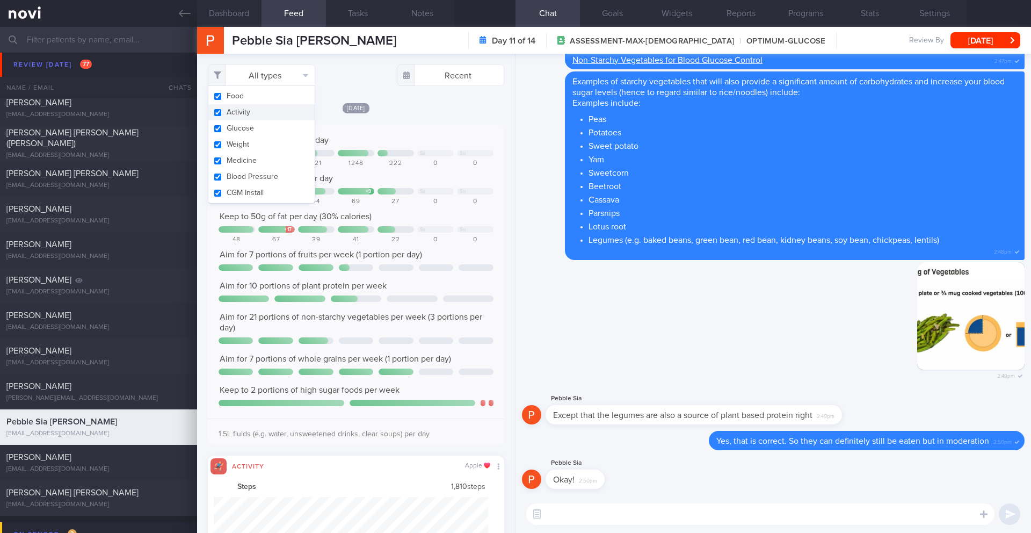
click at [281, 108] on button "Activity" at bounding box center [261, 112] width 106 height 16
checkbox input "false"
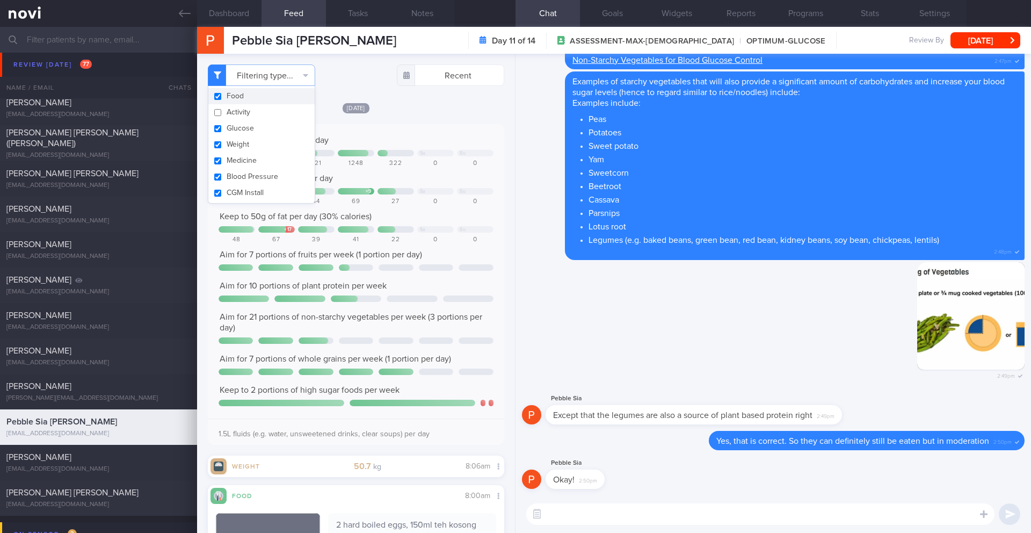
scroll to position [136, 274]
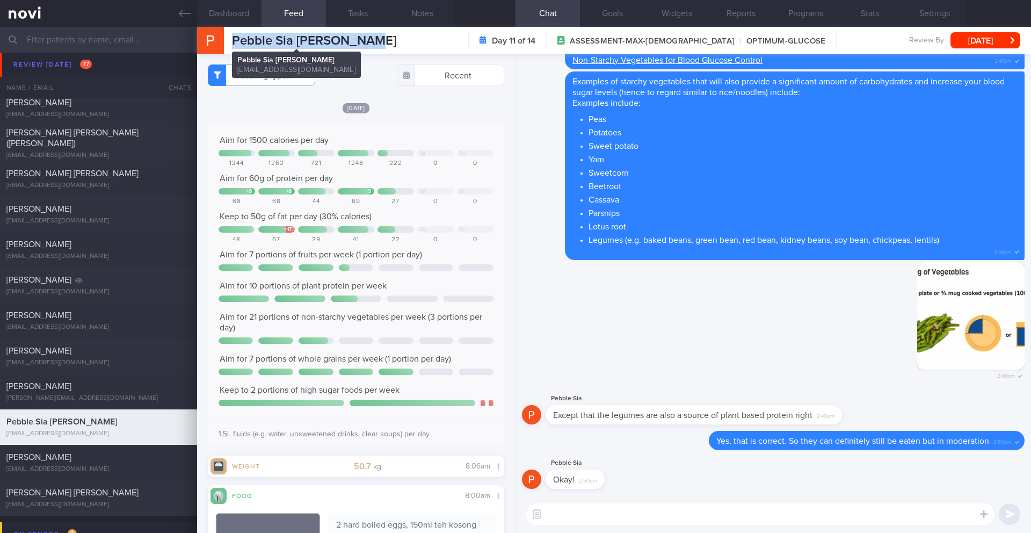
drag, startPoint x: 361, startPoint y: 44, endPoint x: 226, endPoint y: 41, distance: 135.4
click at [226, 41] on div "Pebble Sia [PERSON_NAME] Pebble Sia [PERSON_NAME] [EMAIL_ADDRESS][DOMAIN_NAME] …" at bounding box center [614, 40] width 834 height 27
copy div "Pebble Sia [PERSON_NAME]"
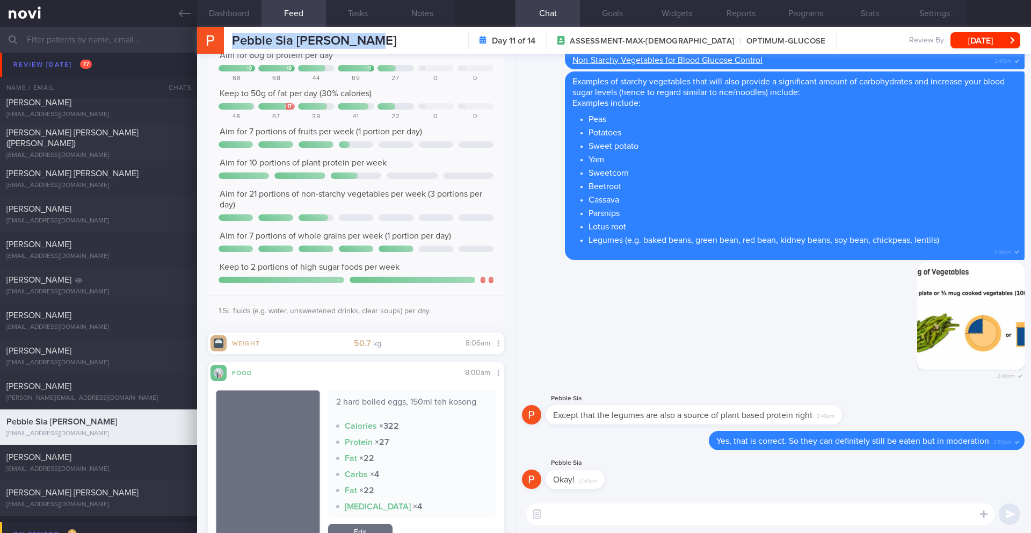
scroll to position [140, 0]
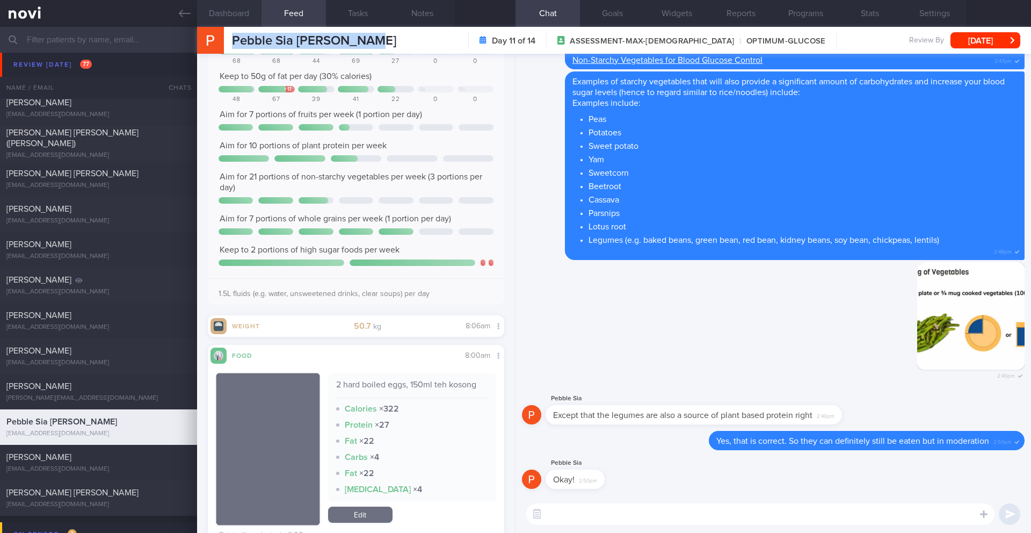
click at [224, 12] on button "Dashboard" at bounding box center [229, 13] width 64 height 27
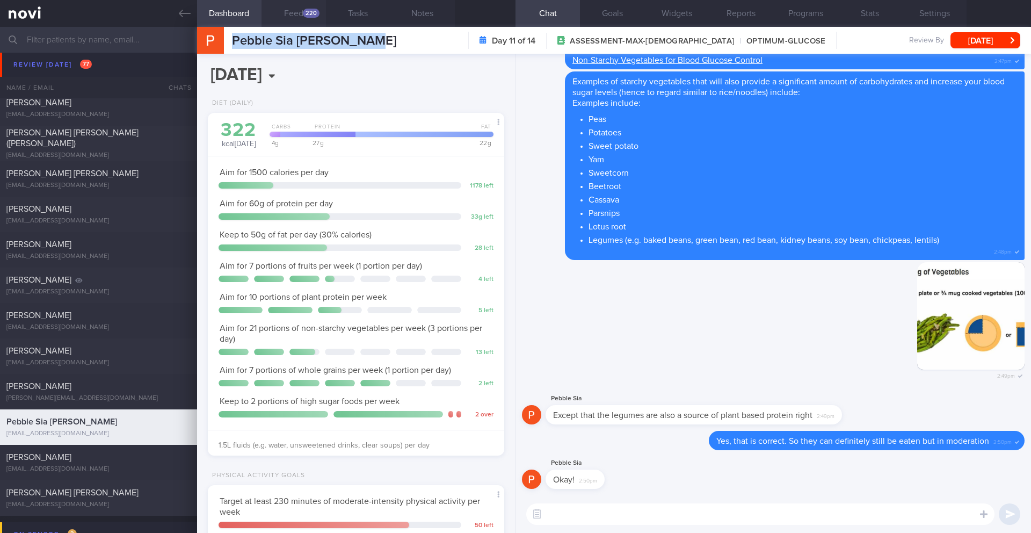
click at [303, 9] on button "Feed 220" at bounding box center [294, 13] width 64 height 27
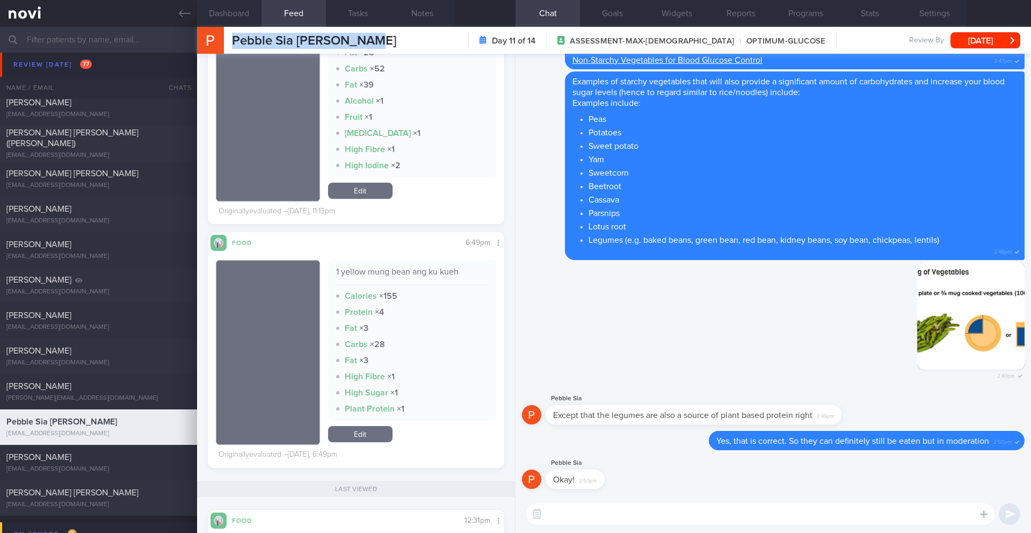
scroll to position [1002, 0]
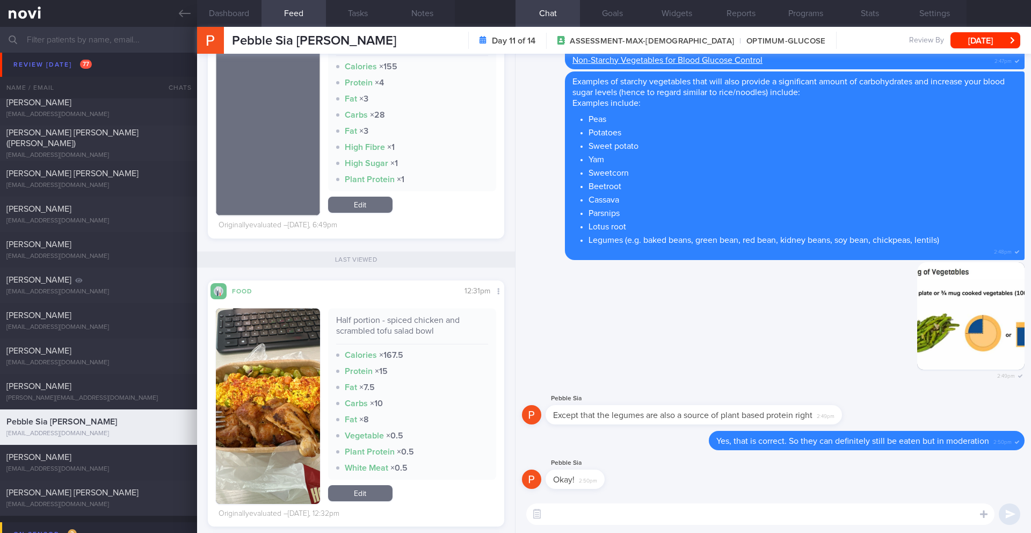
click at [578, 519] on textarea at bounding box center [760, 513] width 468 height 21
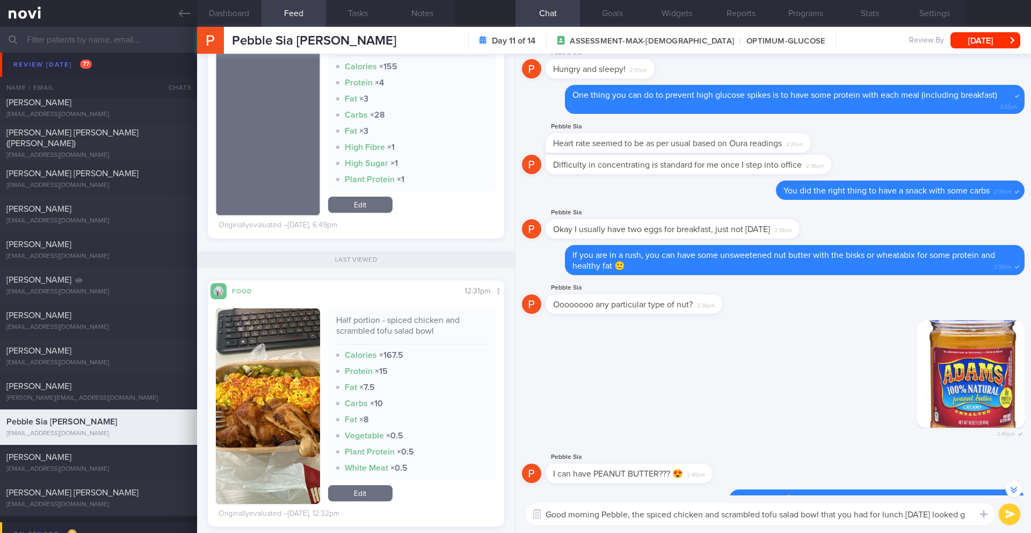
scroll to position [-611, 0]
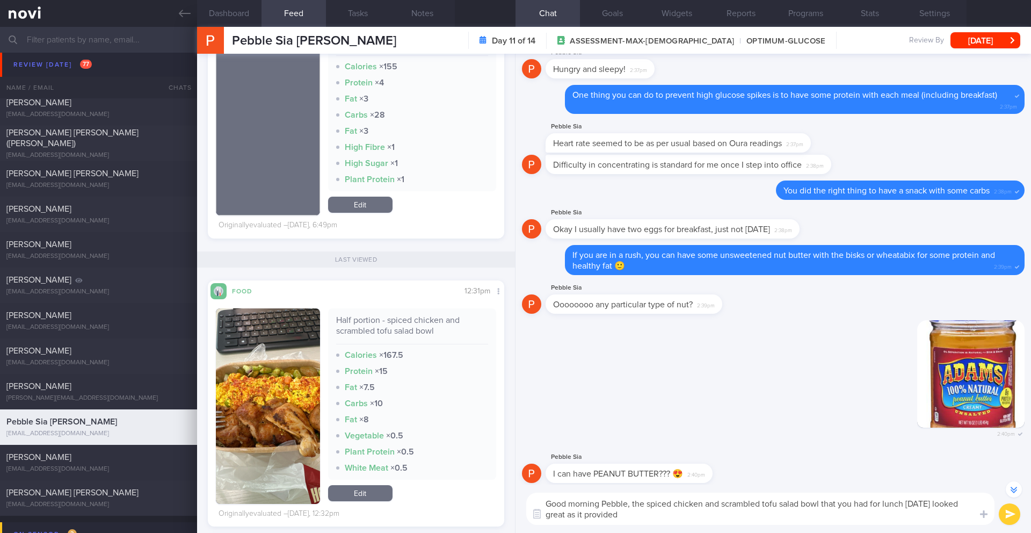
click at [266, 402] on button "button" at bounding box center [268, 406] width 104 height 196
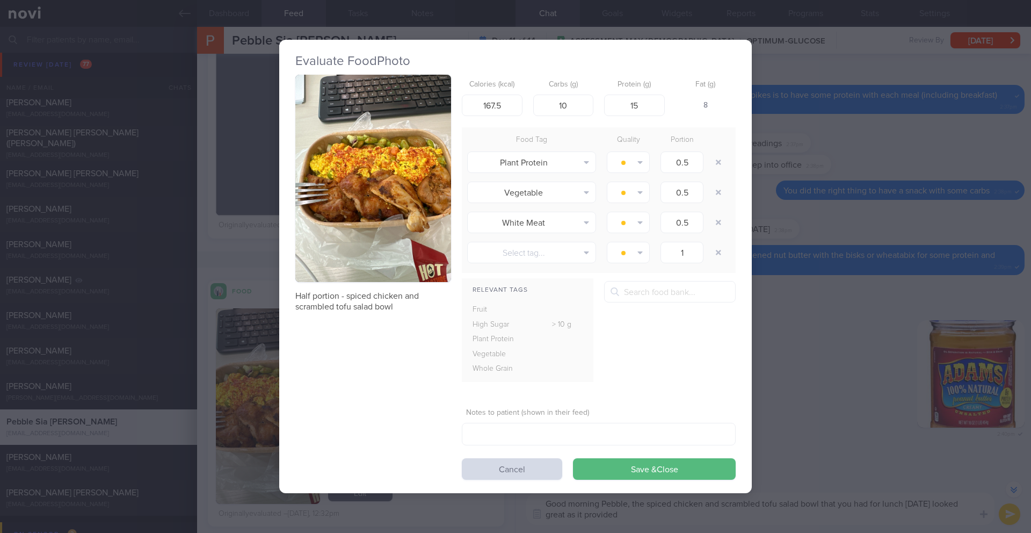
click at [345, 192] on button "button" at bounding box center [373, 179] width 156 height 208
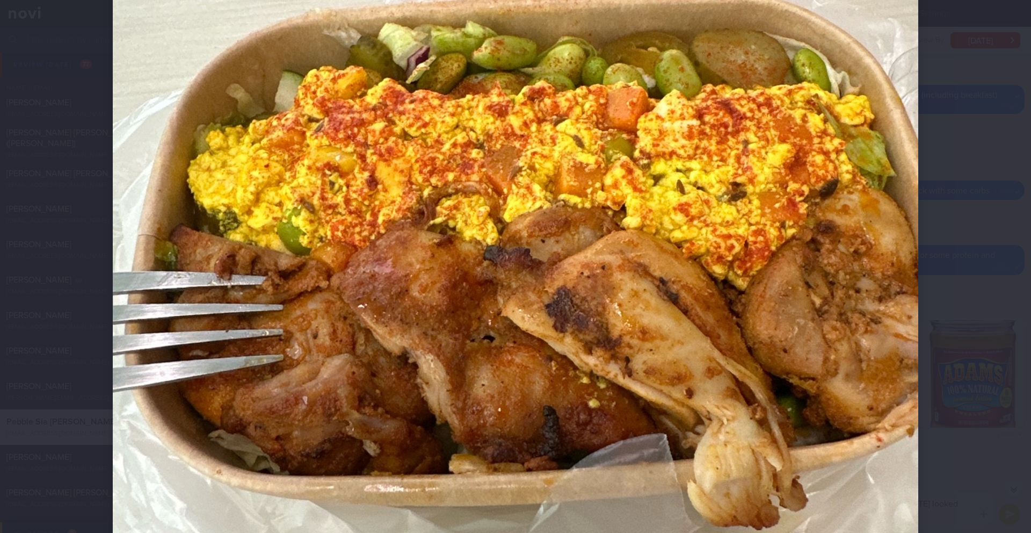
scroll to position [325, 0]
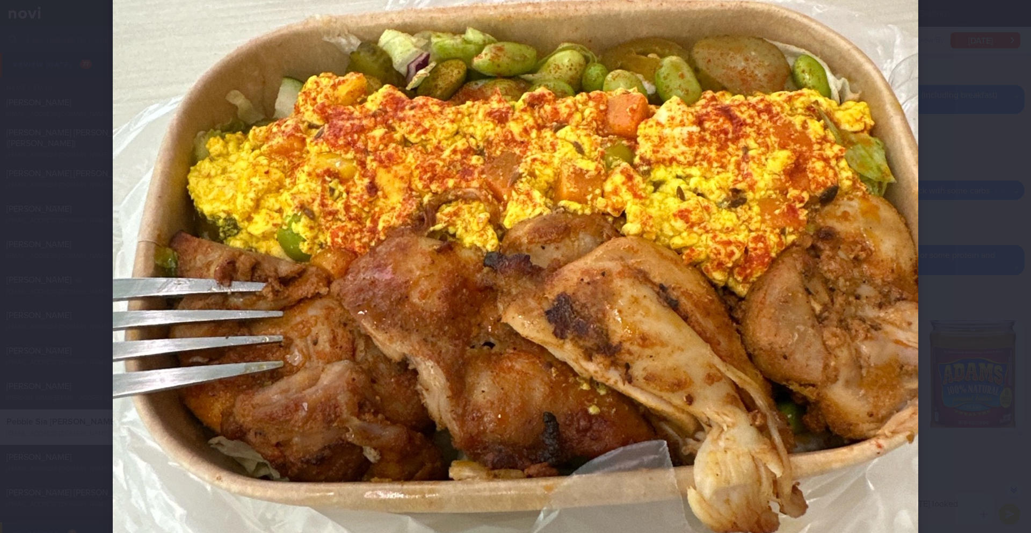
click at [922, 502] on div at bounding box center [516, 255] width 892 height 1160
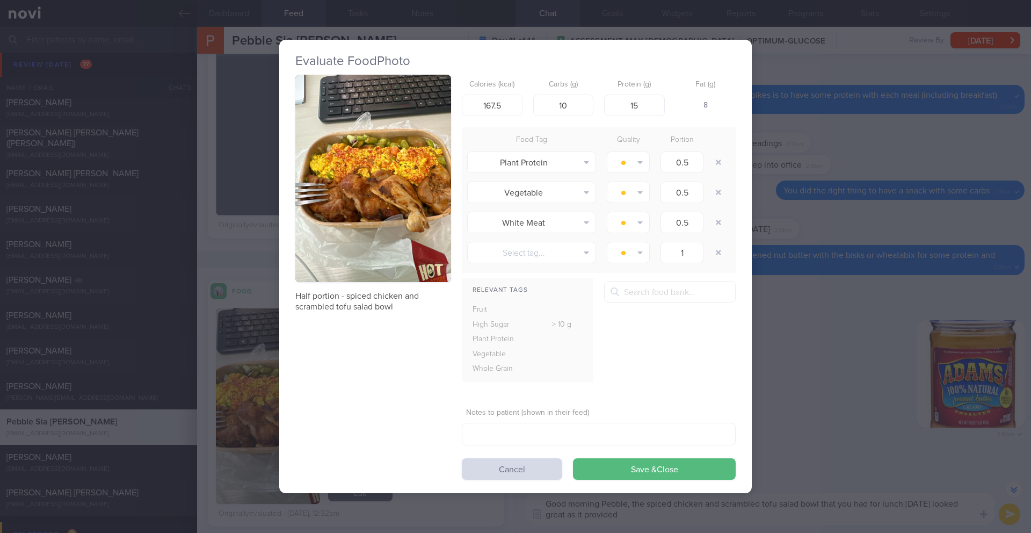
click at [851, 411] on div "Evaluate Food Photo Half portion - spiced chicken and scrambled tofu salad bowl…" at bounding box center [515, 266] width 1031 height 533
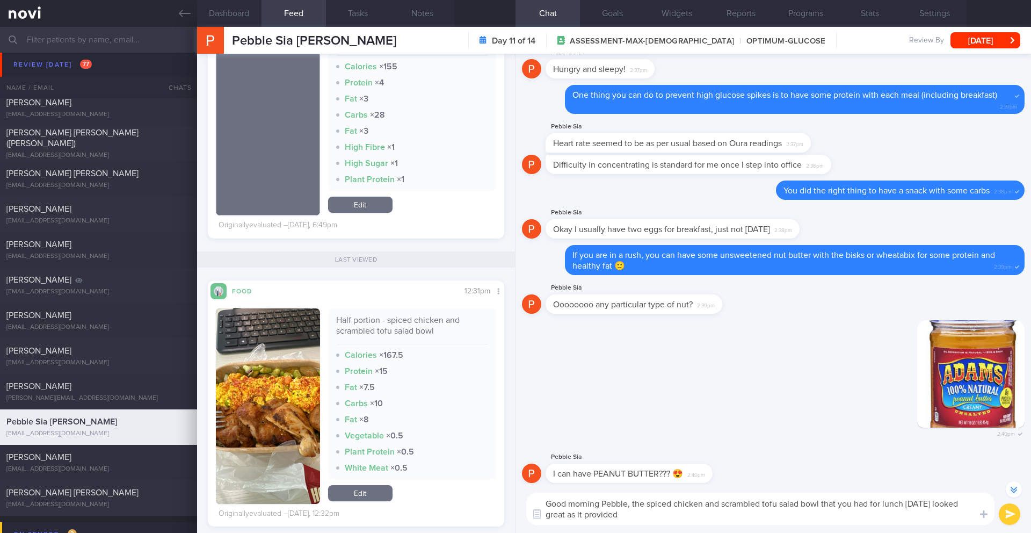
click at [707, 512] on textarea "Good morning Pebble, the spiced chicken and scrambled tofu salad bowl that you …" at bounding box center [760, 509] width 468 height 32
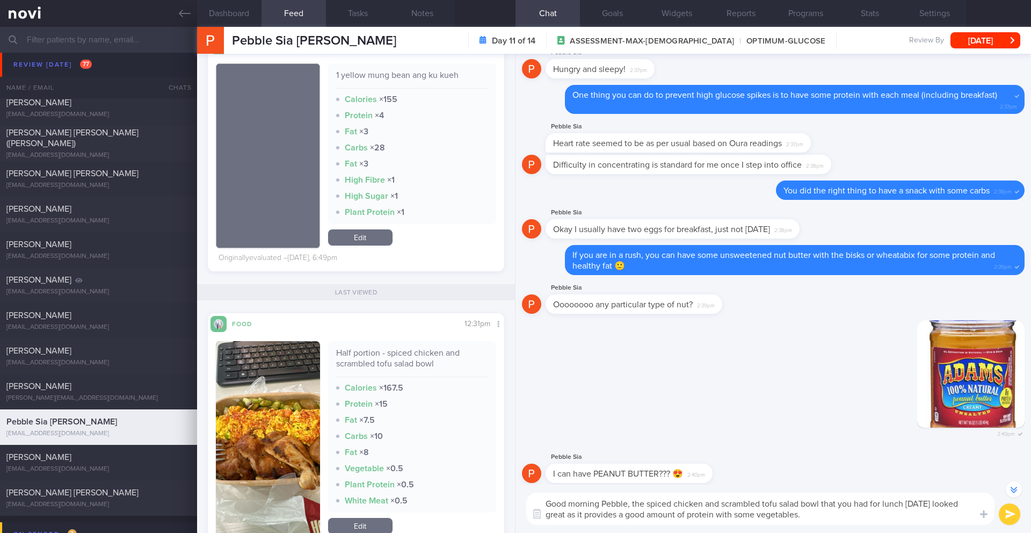
scroll to position [593, 0]
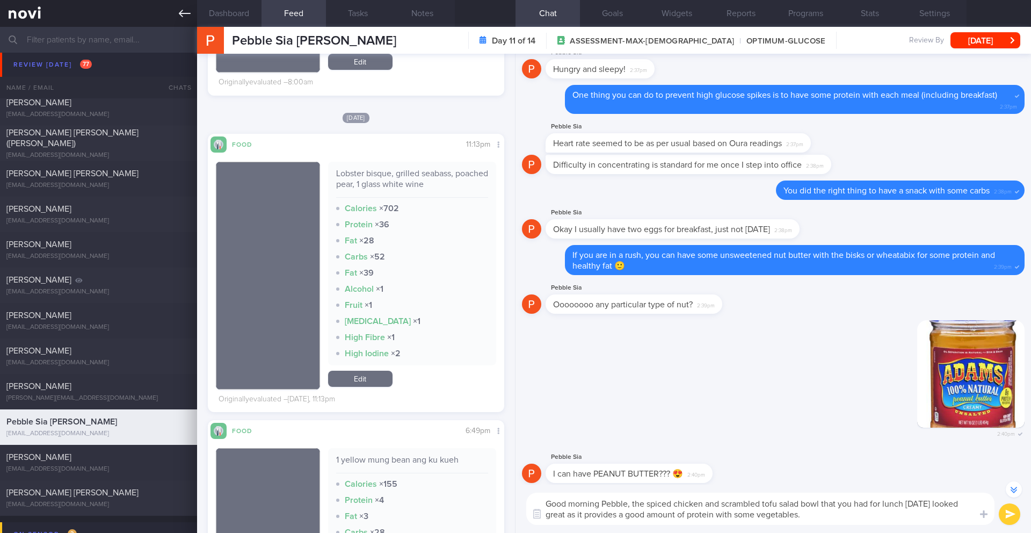
type textarea "Good morning Pebble, the spiced chicken and scrambled tofu salad bowl that you …"
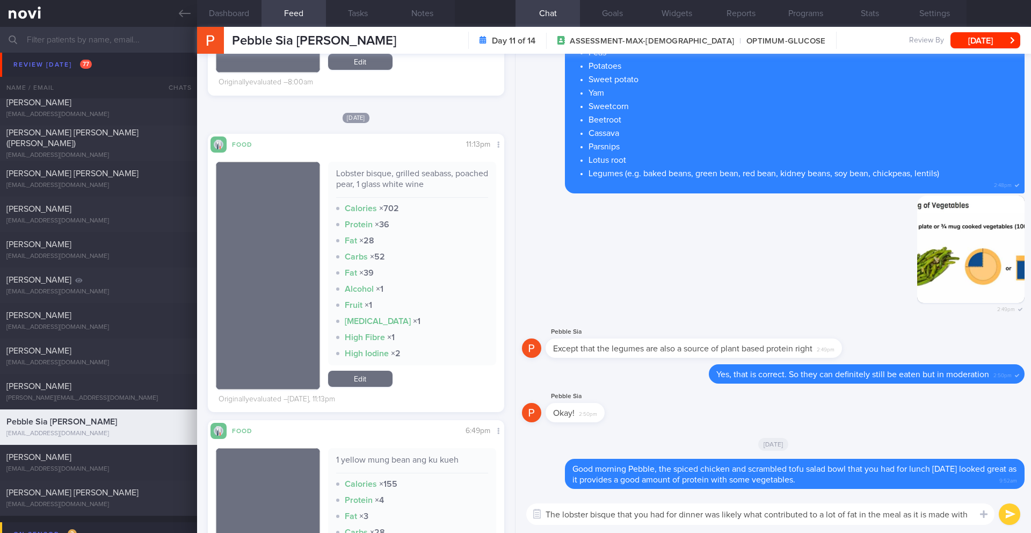
click at [929, 516] on textarea "The lobster bisque that you had for dinner was likely what contributed to a lot…" at bounding box center [760, 513] width 468 height 21
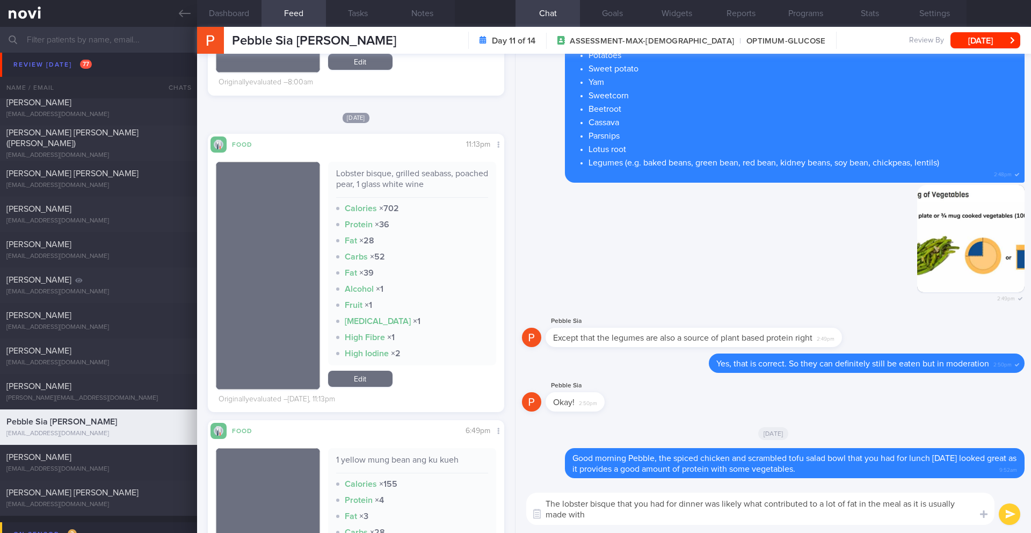
click at [895, 520] on textarea "The lobster bisque that you had for dinner was likely what contributed to a lot…" at bounding box center [760, 509] width 468 height 32
drag, startPoint x: 742, startPoint y: 517, endPoint x: 754, endPoint y: 519, distance: 12.0
click at [754, 519] on textarea "The lobster bisque that you had for dinner was likely what contributed to a lot…" at bounding box center [760, 509] width 468 height 32
click at [798, 516] on textarea "The lobster bisque that you had for dinner was likely what contributed to a lot…" at bounding box center [760, 509] width 468 height 32
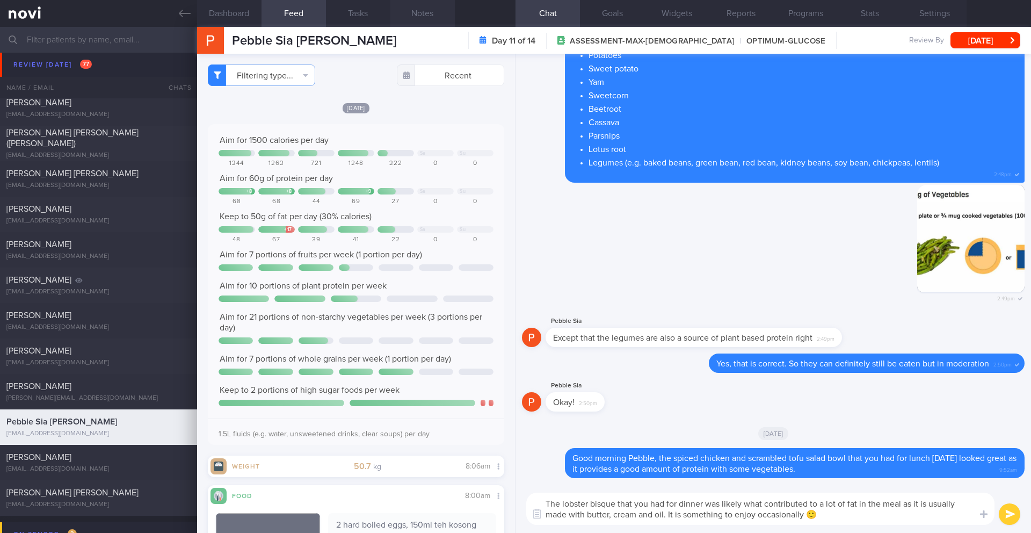
type textarea "The lobster bisque that you had for dinner was likely what contributed to a lot…"
click at [1012, 518] on button "submit" at bounding box center [1009, 513] width 21 height 21
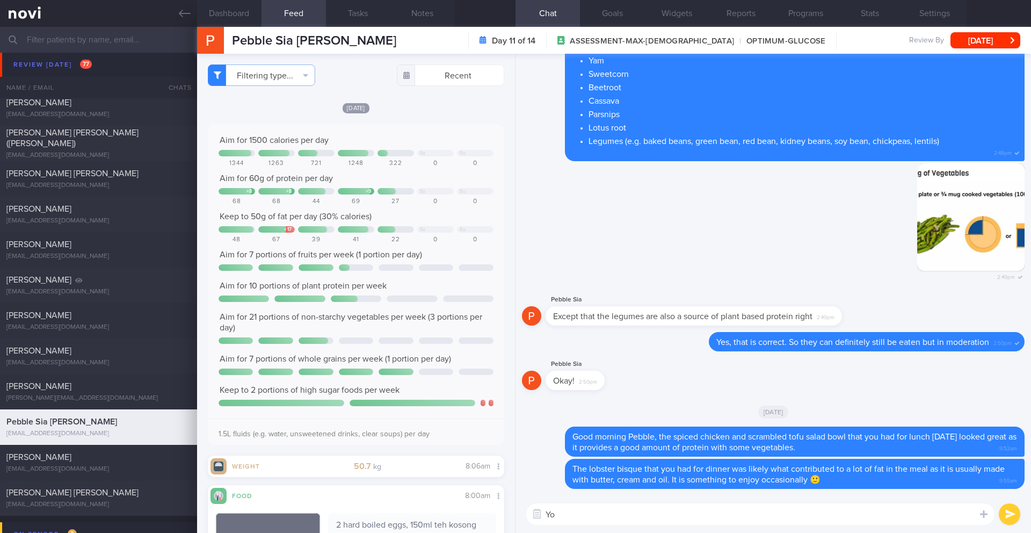
type textarea "Y"
type textarea "s"
type textarea "Saw that you the hard-boiled eggs as per usual this morning and there was not g…"
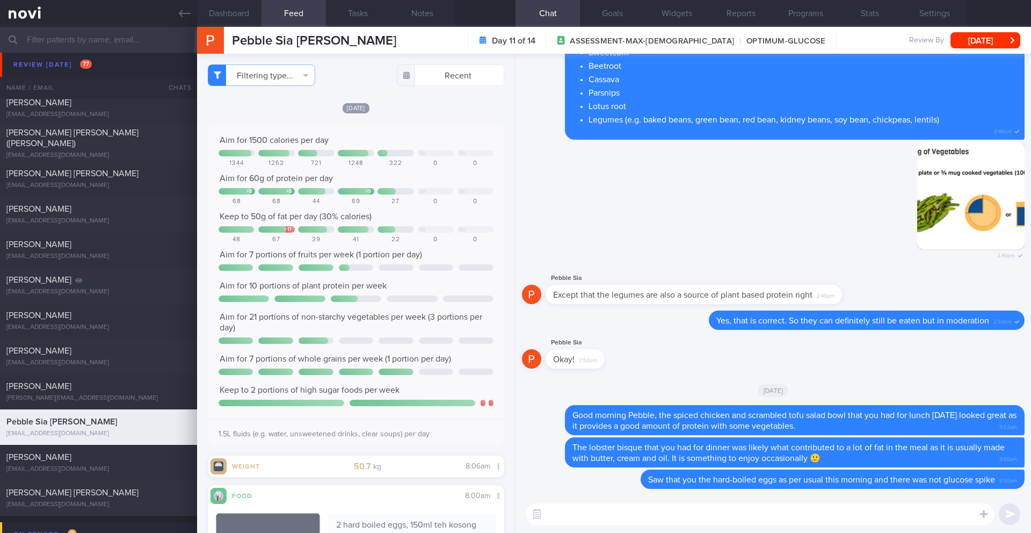
click at [266, 62] on div "Filtering type... Food Activity Glucose Weight Medicine Blood Pressure [MEDICAL…" at bounding box center [356, 293] width 318 height 479
click at [265, 69] on button "Filtering type..." at bounding box center [261, 74] width 107 height 21
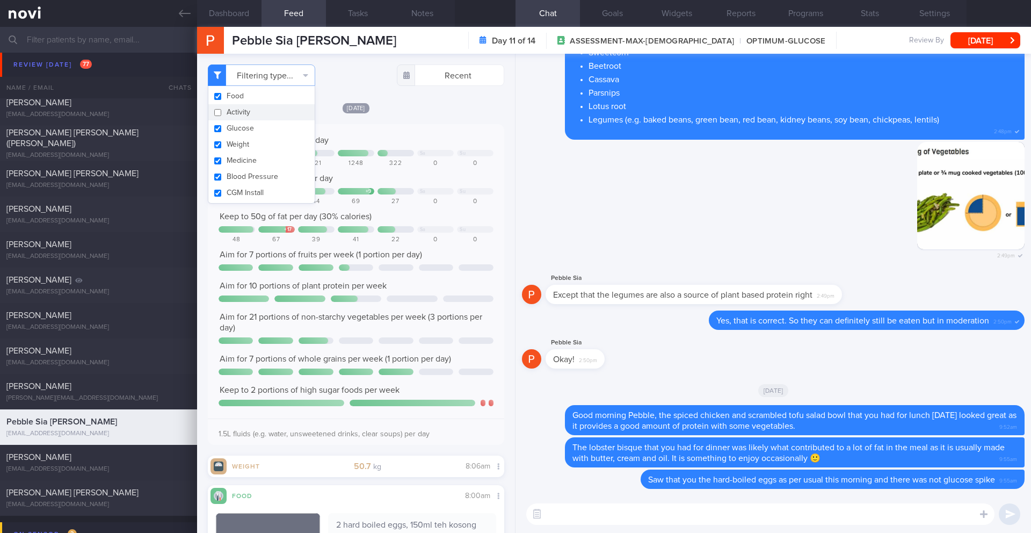
click at [235, 112] on button "Activity" at bounding box center [261, 112] width 106 height 16
checkbox input "true"
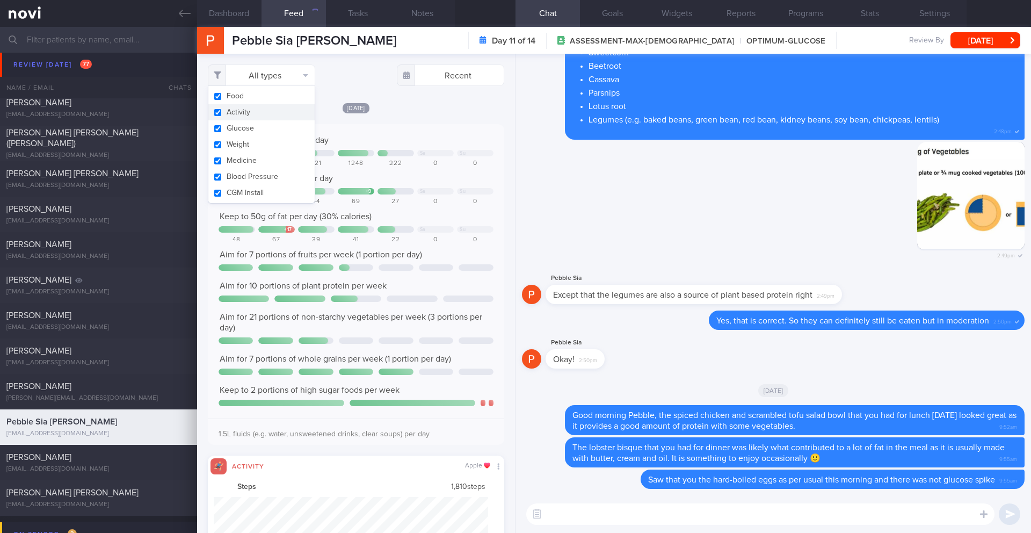
scroll to position [68, 275]
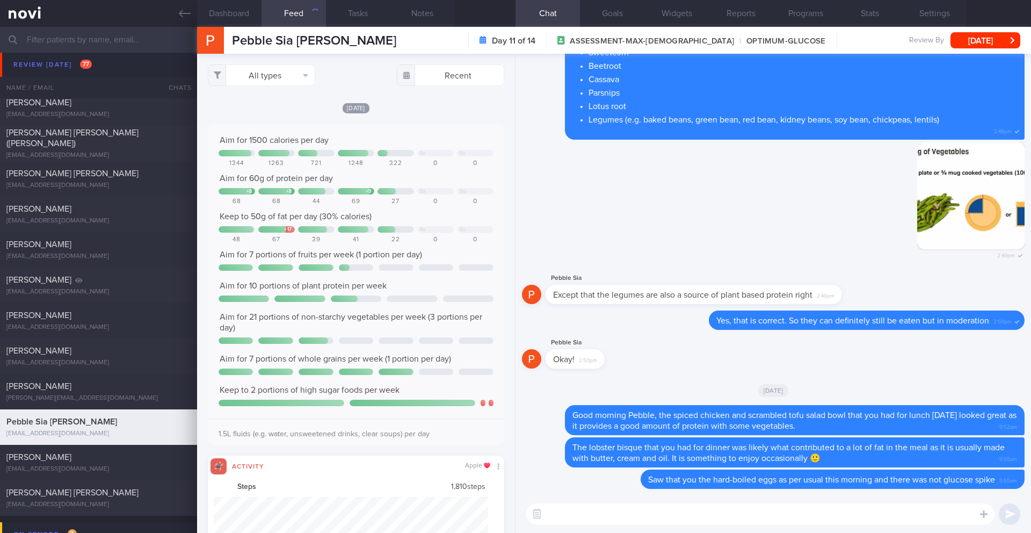
click at [406, 126] on div "Aim for 1500 calories per day Sa Su 1344 1263 721 1248 322 0 0 Aim for 60g of p…" at bounding box center [356, 284] width 296 height 321
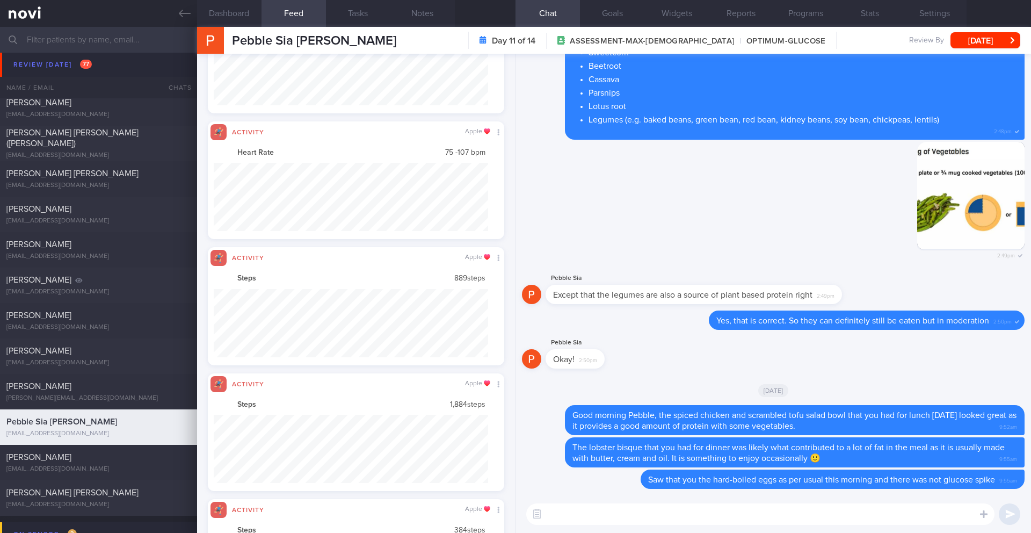
scroll to position [537064, 536858]
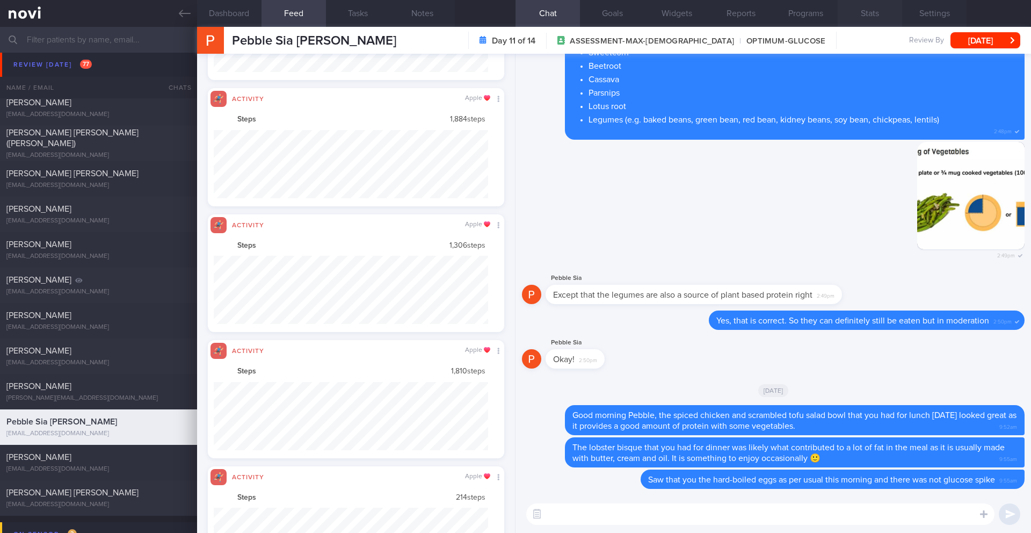
click at [880, 15] on button "Stats" at bounding box center [870, 13] width 64 height 27
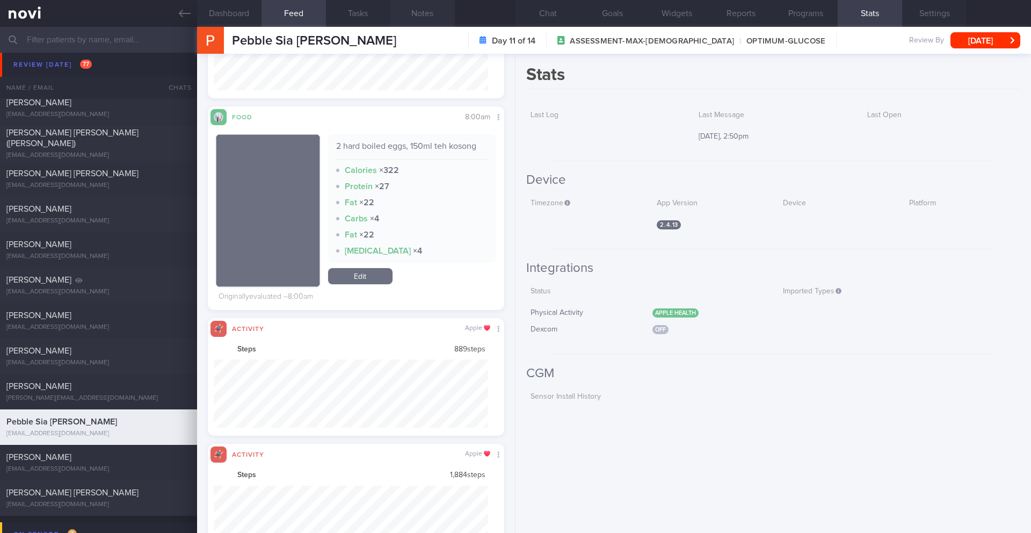
click at [424, 18] on button "Notes" at bounding box center [422, 13] width 64 height 27
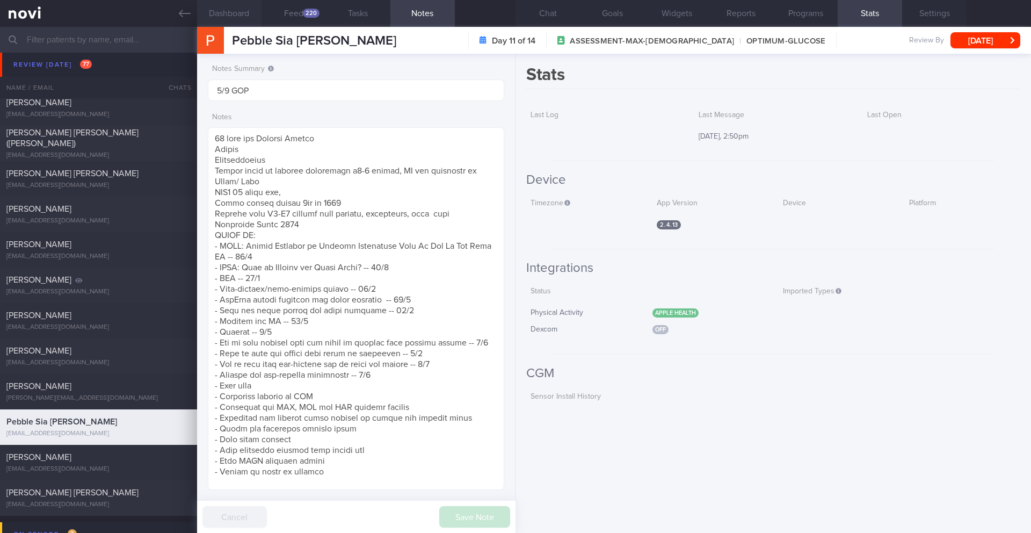
click at [242, 20] on button "Dashboard" at bounding box center [229, 13] width 64 height 27
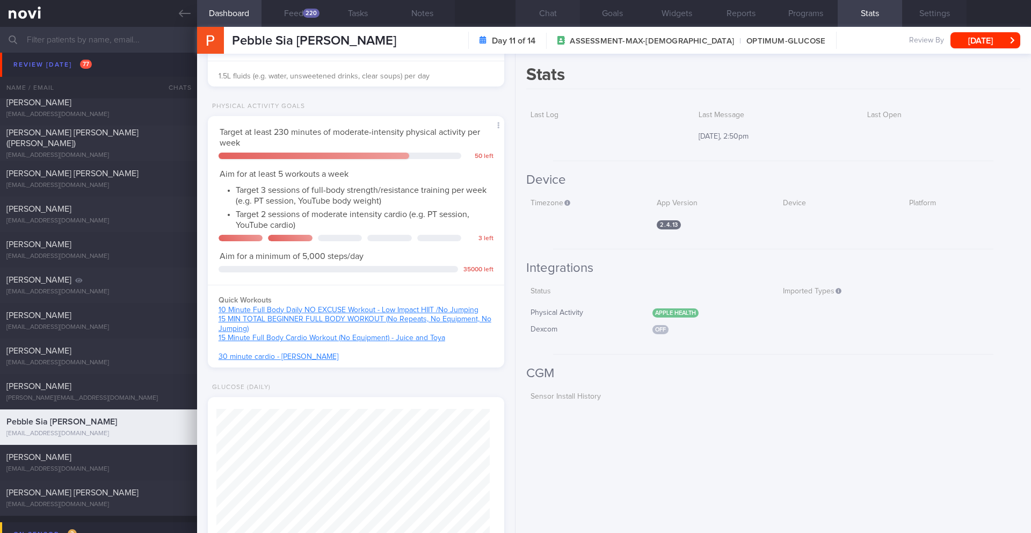
click at [546, 16] on button "Chat" at bounding box center [548, 13] width 64 height 27
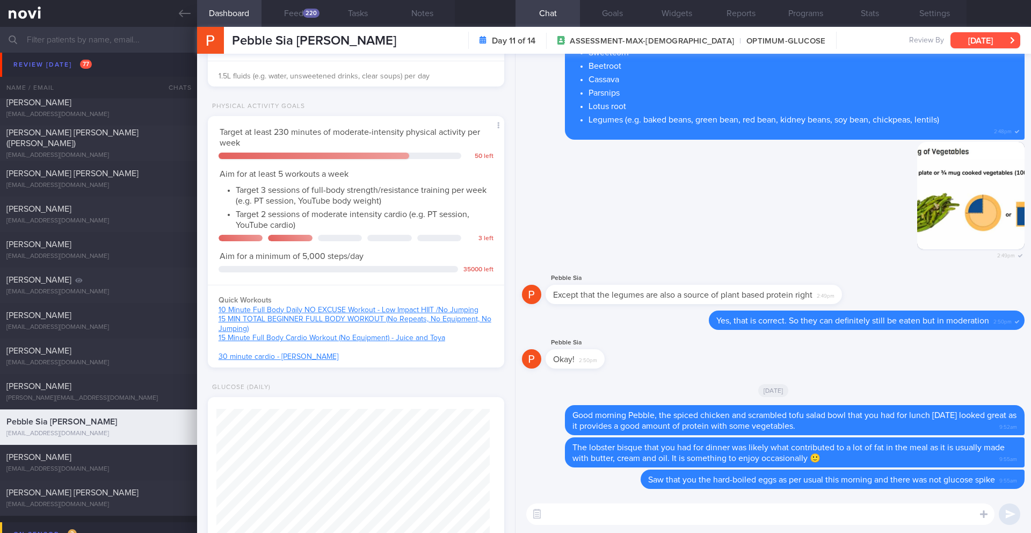
click at [990, 37] on button "[DATE]" at bounding box center [986, 40] width 70 height 16
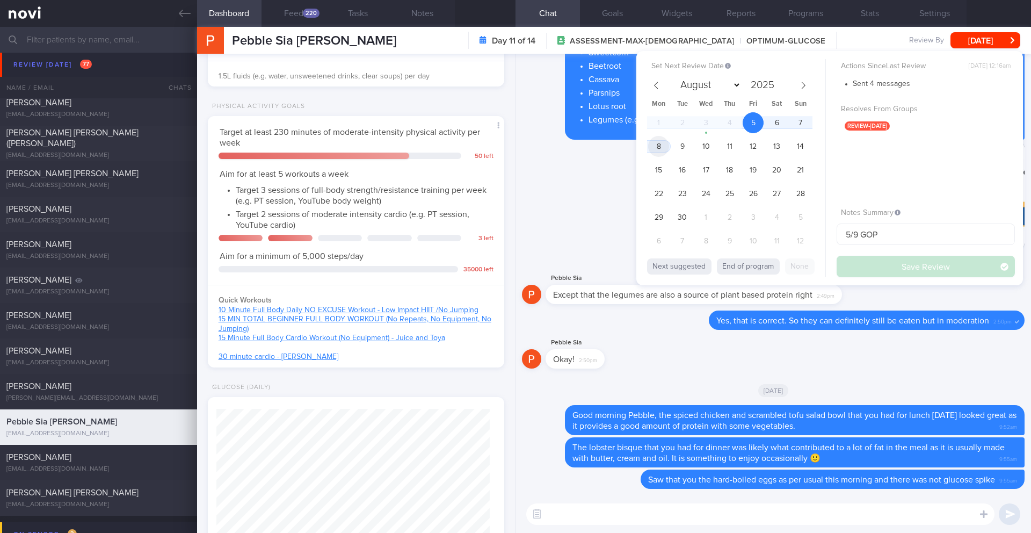
click at [659, 144] on span "8" at bounding box center [658, 146] width 21 height 21
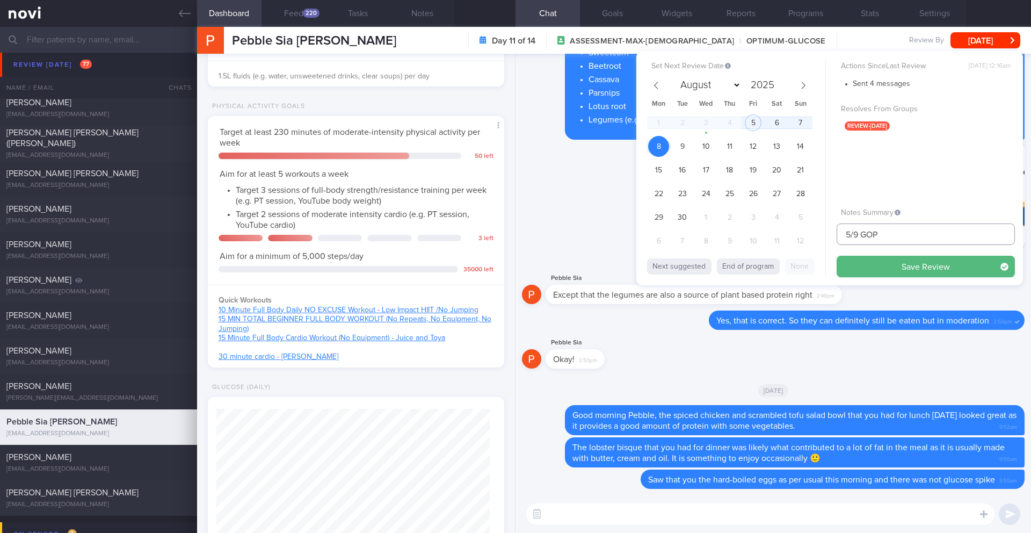
drag, startPoint x: 850, startPoint y: 234, endPoint x: 828, endPoint y: 234, distance: 22.0
click at [828, 234] on div "Set Next Review Date [DATE] August September October November [DATE] Mon Tue We…" at bounding box center [830, 168] width 387 height 234
type input "8/9 GOP"
click at [922, 273] on button "Save Review" at bounding box center [926, 266] width 178 height 21
type input "8/9 GOP"
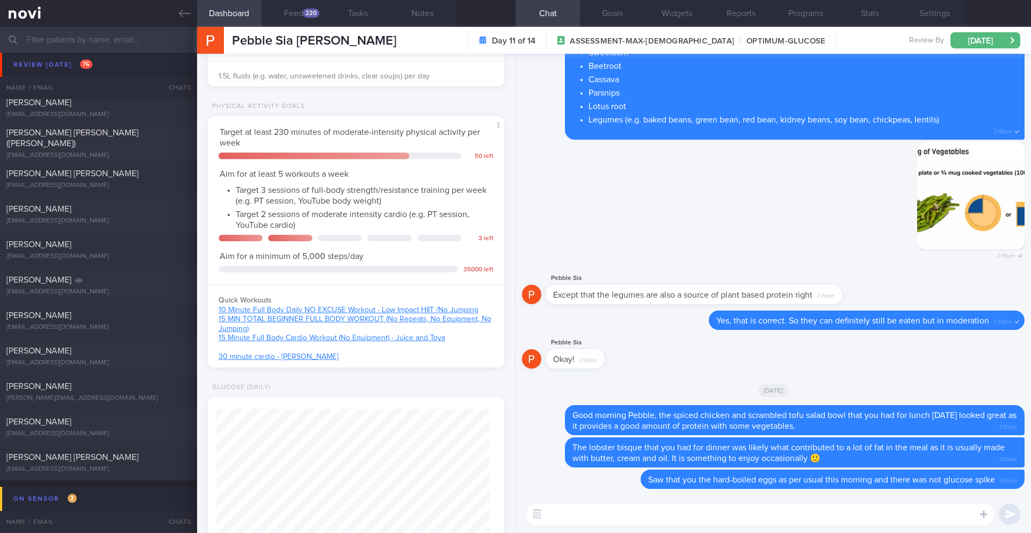
click at [590, 516] on textarea at bounding box center [760, 513] width 468 height 21
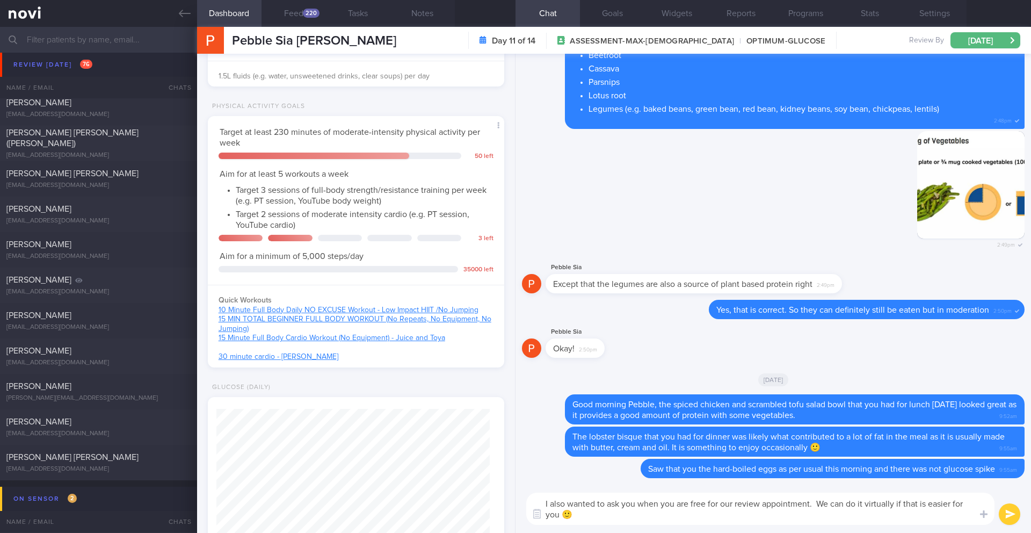
click at [812, 505] on textarea "I also wanted to ask you when you are free for our review appointment. We can d…" at bounding box center [760, 509] width 468 height 32
type textarea "I also wanted to ask you when you are free for our review appointment . We can …"
